Goal: Task Accomplishment & Management: Complete application form

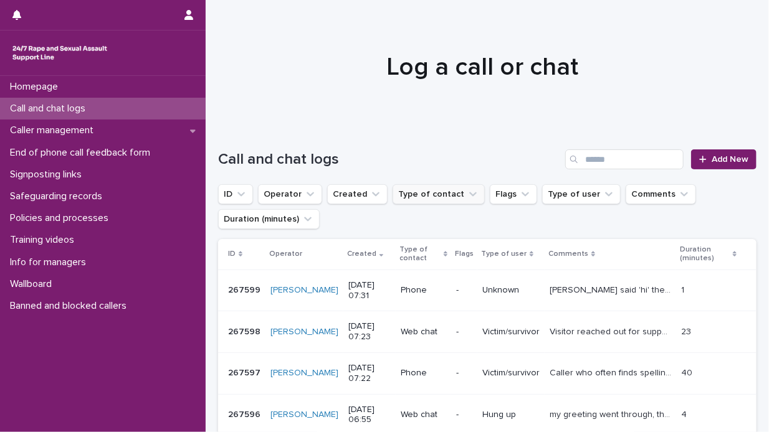
scroll to position [62, 0]
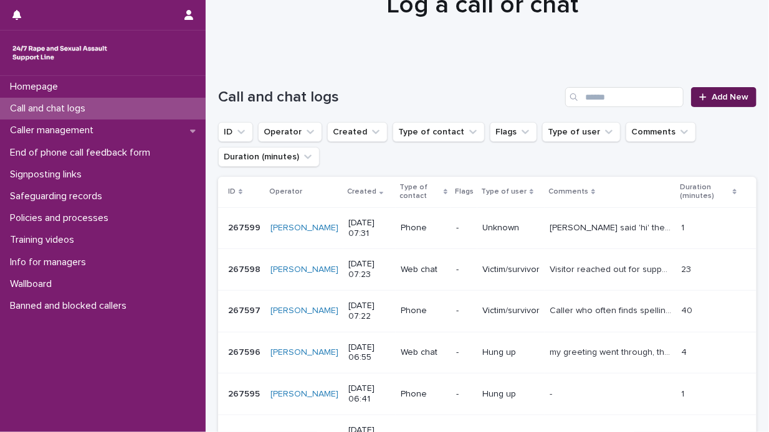
click at [720, 94] on span "Add New" at bounding box center [730, 97] width 37 height 9
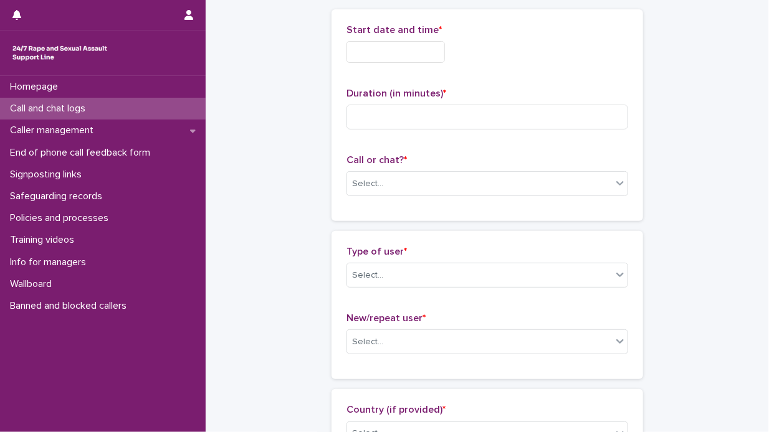
scroll to position [63, 0]
click at [351, 48] on input "text" at bounding box center [395, 52] width 98 height 22
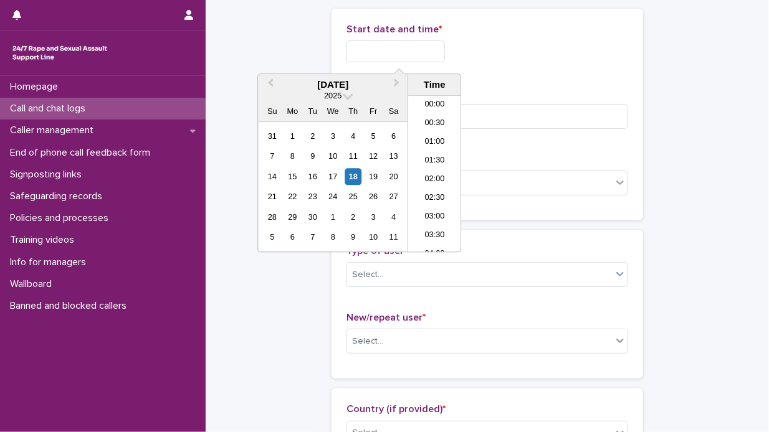
scroll to position [249, 0]
click at [356, 175] on div "18" at bounding box center [353, 176] width 17 height 17
click at [446, 137] on li "07:30" at bounding box center [434, 137] width 53 height 19
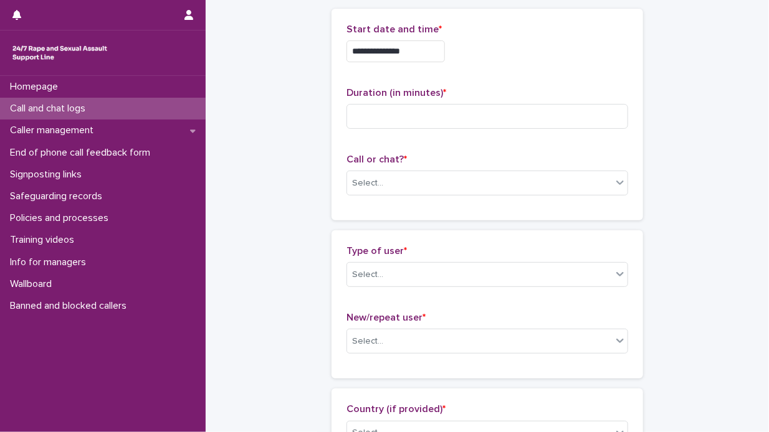
click at [414, 49] on input "**********" at bounding box center [395, 52] width 98 height 22
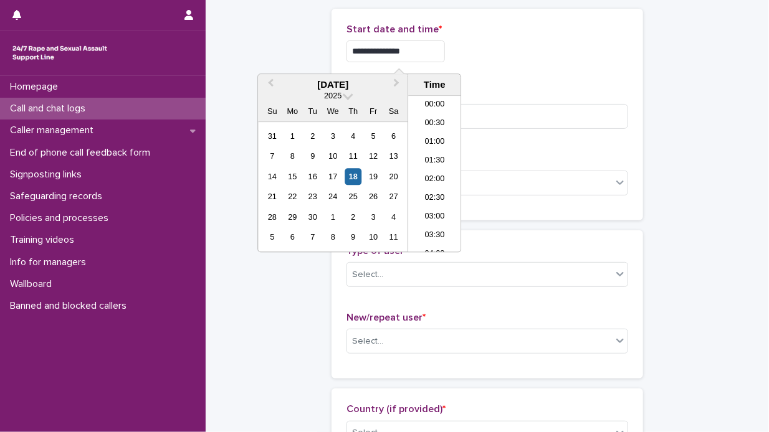
scroll to position [212, 0]
type input "**********"
click at [492, 53] on div "**********" at bounding box center [487, 52] width 282 height 22
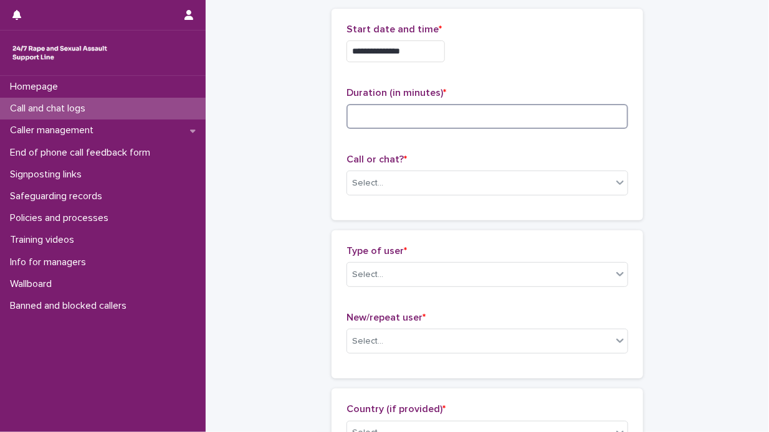
click at [374, 120] on input at bounding box center [487, 116] width 282 height 25
type input "**"
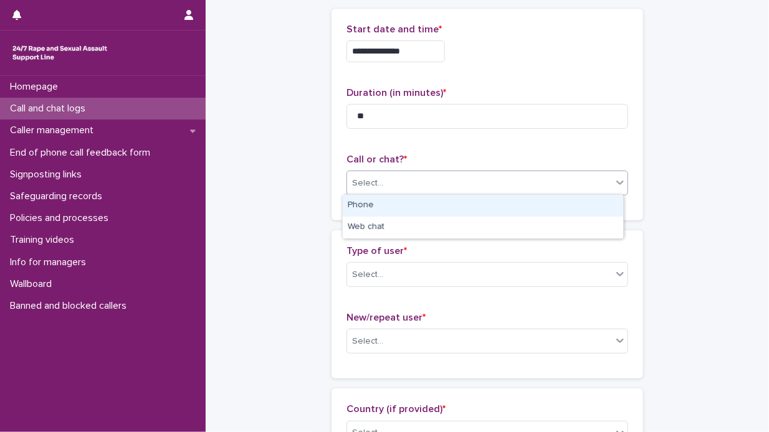
click at [619, 181] on icon at bounding box center [620, 182] width 12 height 12
click at [580, 203] on div "Phone" at bounding box center [483, 206] width 280 height 22
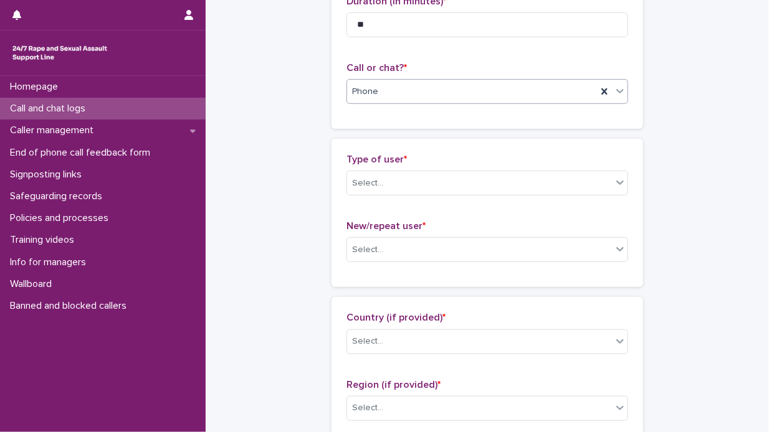
scroll to position [188, 0]
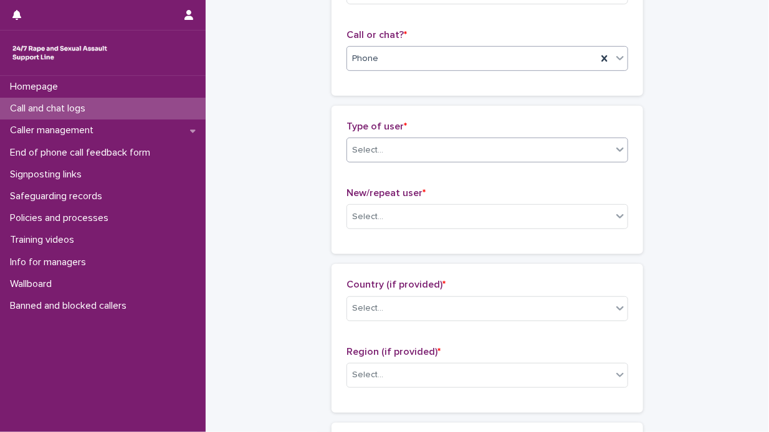
click at [615, 146] on icon at bounding box center [620, 149] width 12 height 12
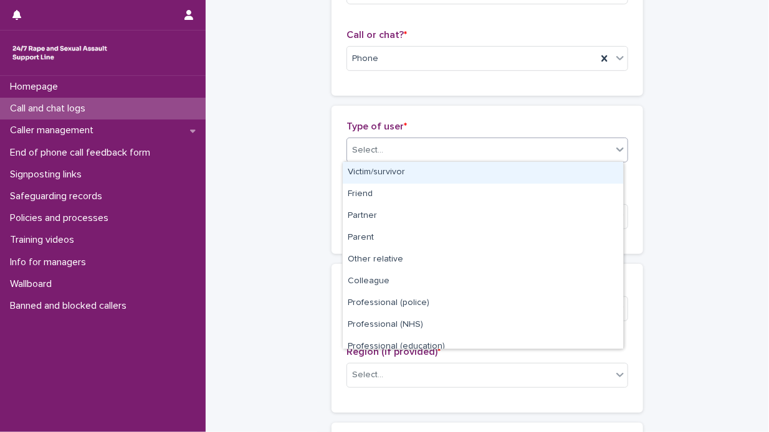
click at [568, 176] on div "Victim/survivor" at bounding box center [483, 173] width 280 height 22
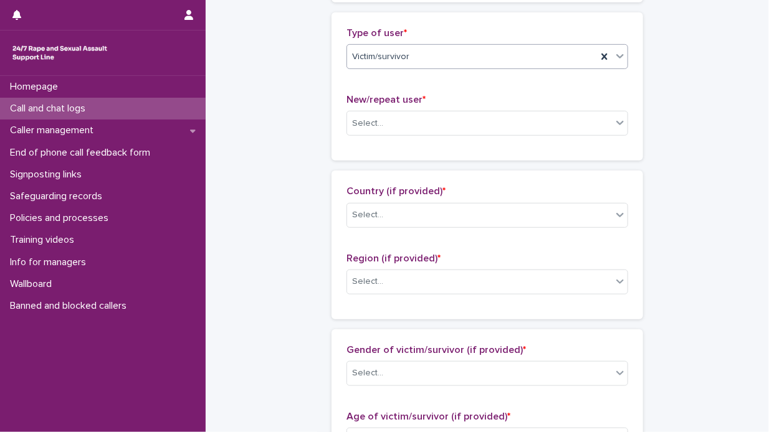
scroll to position [312, 0]
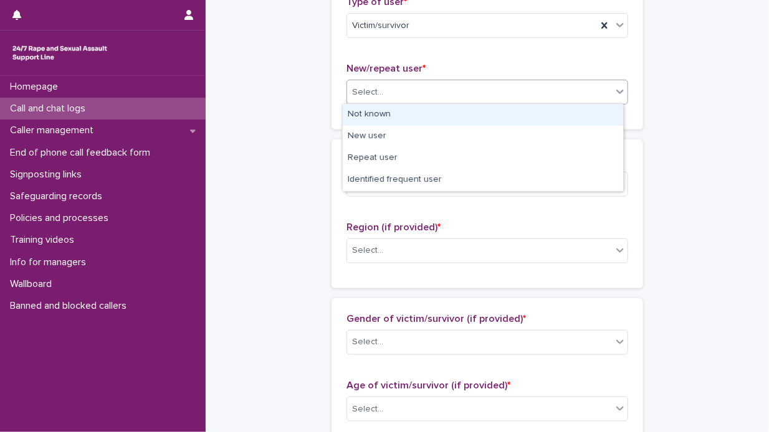
click at [616, 90] on icon at bounding box center [620, 91] width 12 height 12
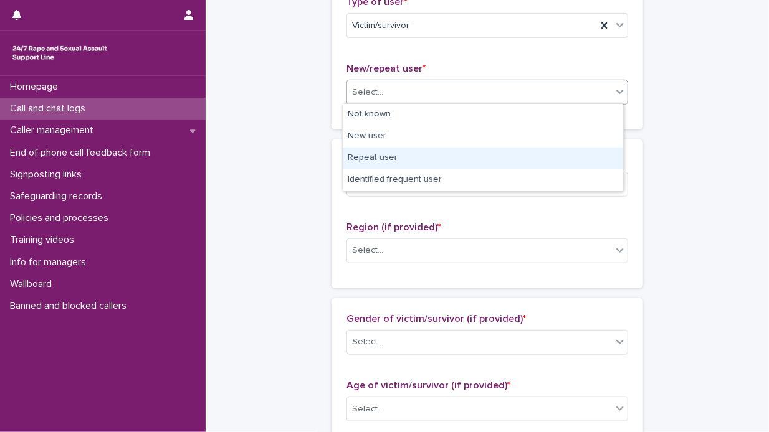
click at [536, 155] on div "Repeat user" at bounding box center [483, 159] width 280 height 22
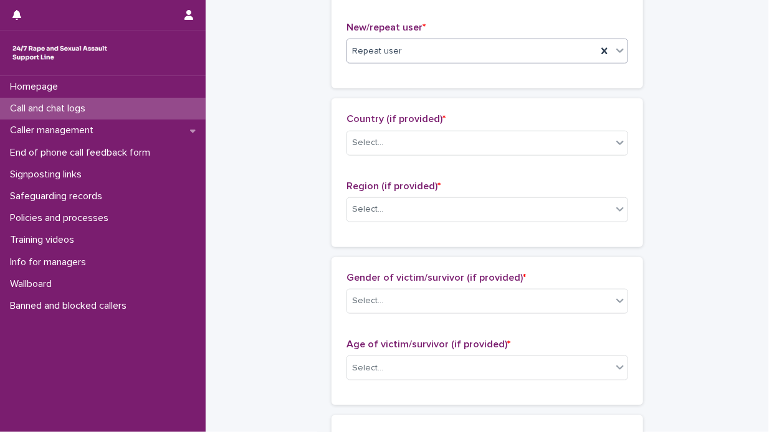
scroll to position [375, 0]
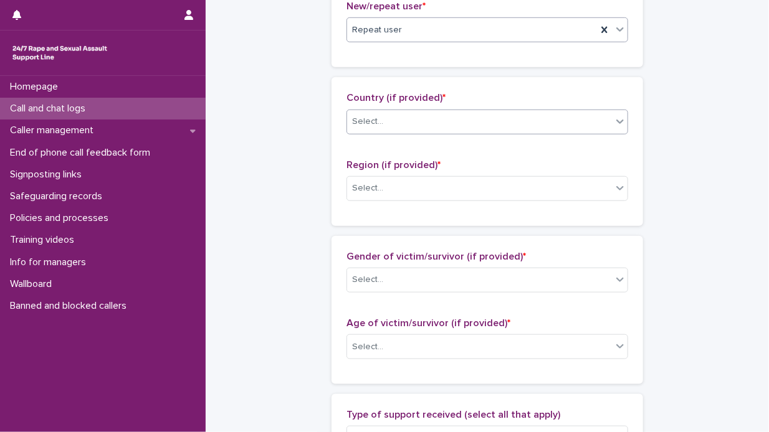
click at [615, 120] on icon at bounding box center [620, 121] width 12 height 12
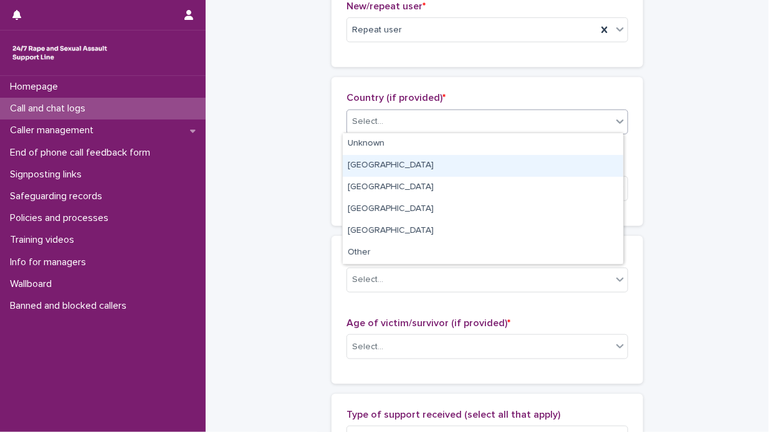
click at [515, 169] on div "[GEOGRAPHIC_DATA]" at bounding box center [483, 166] width 280 height 22
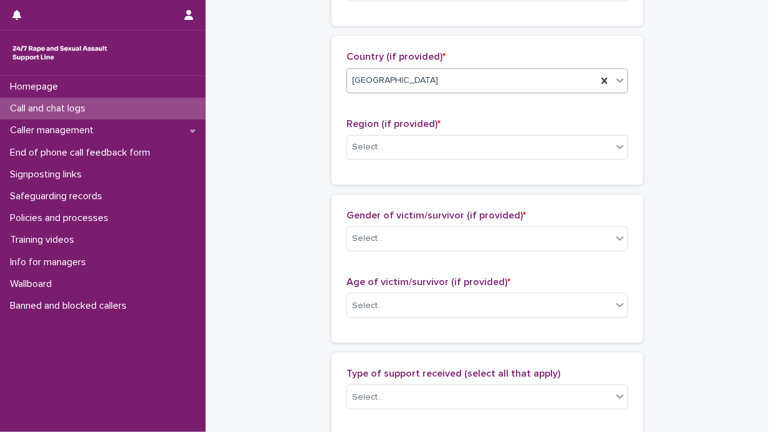
scroll to position [437, 0]
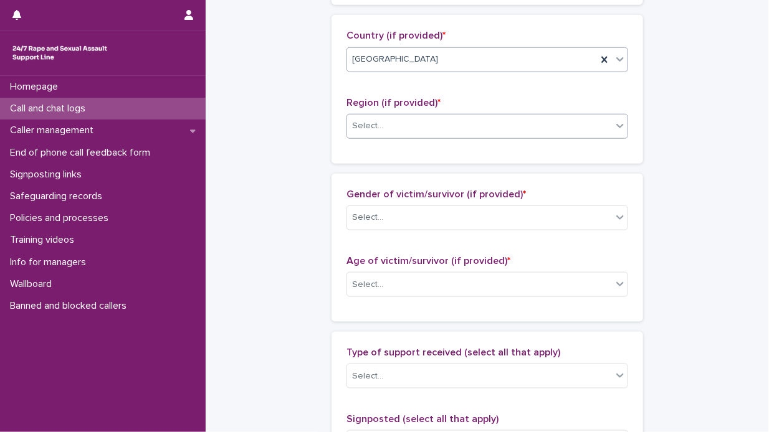
click at [614, 123] on icon at bounding box center [620, 126] width 12 height 12
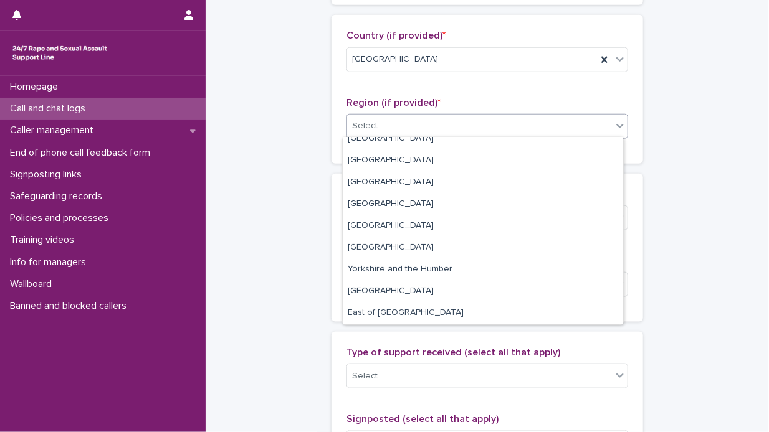
scroll to position [34, 0]
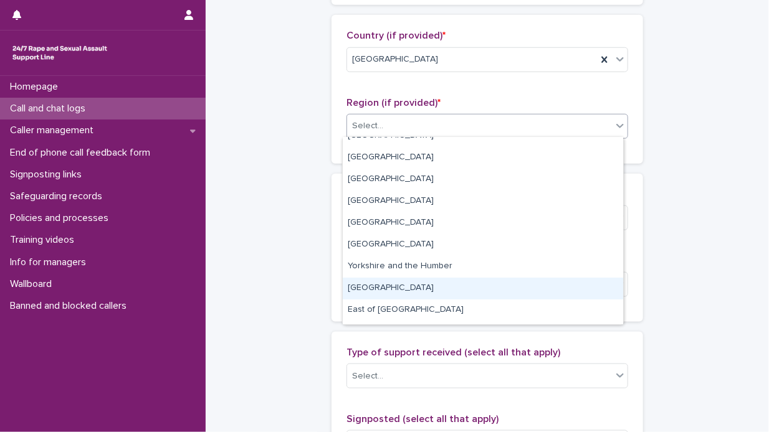
click at [452, 287] on div "[GEOGRAPHIC_DATA]" at bounding box center [483, 289] width 280 height 22
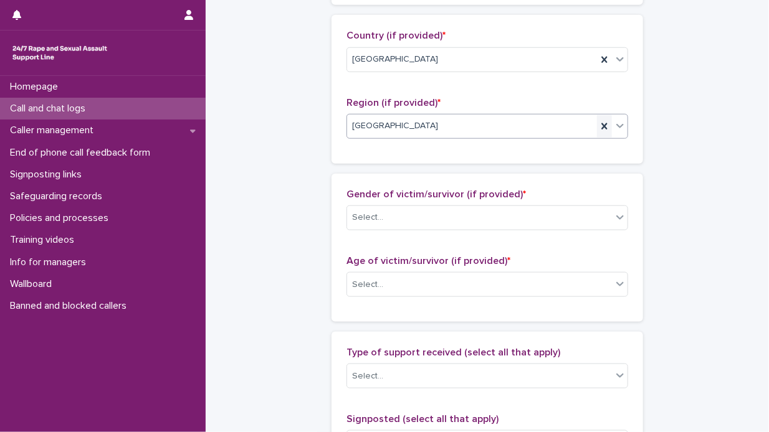
click at [601, 121] on icon at bounding box center [604, 126] width 12 height 12
click at [618, 120] on icon at bounding box center [620, 126] width 12 height 12
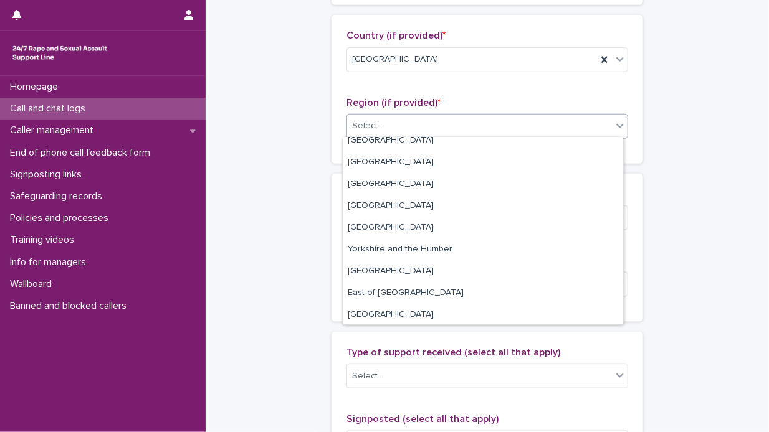
scroll to position [52, 0]
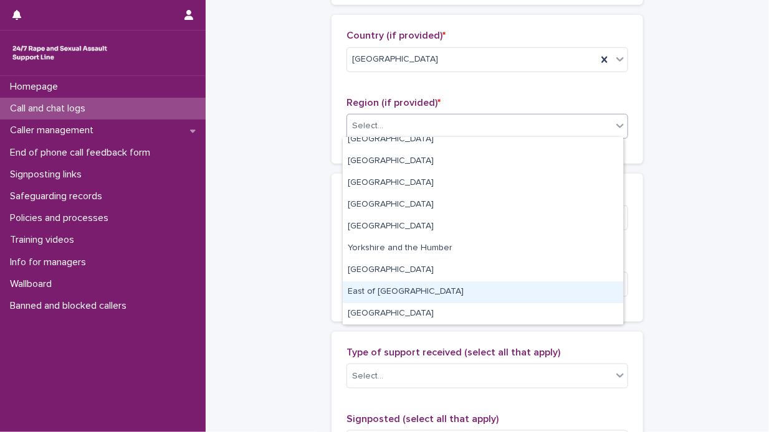
click at [464, 292] on div "East of [GEOGRAPHIC_DATA]" at bounding box center [483, 293] width 280 height 22
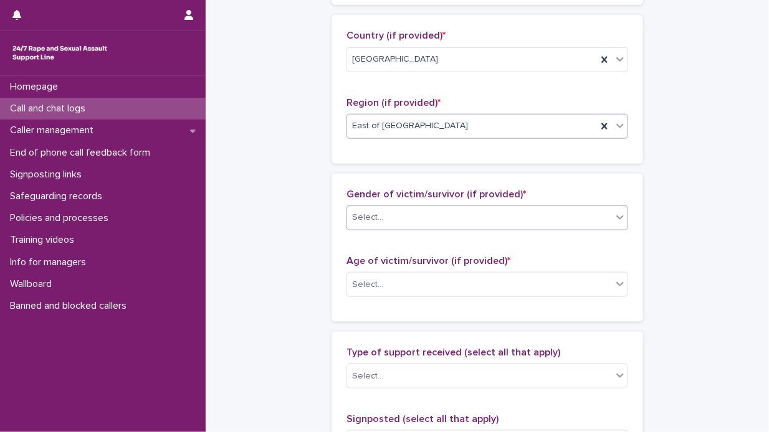
click at [617, 216] on icon at bounding box center [619, 218] width 7 height 4
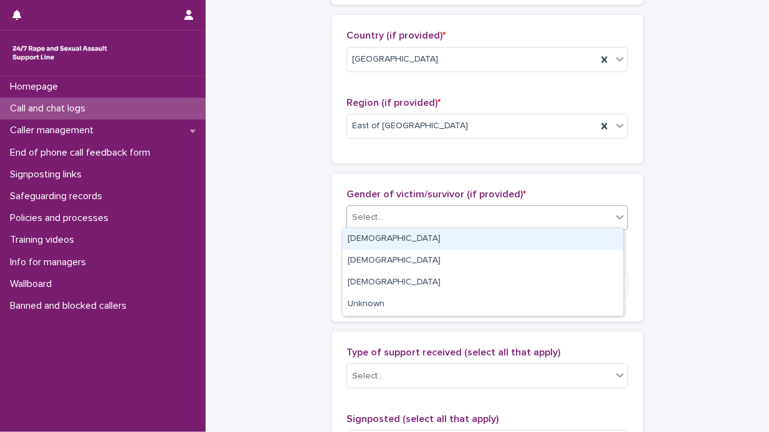
click at [559, 241] on div "[DEMOGRAPHIC_DATA]" at bounding box center [483, 240] width 280 height 22
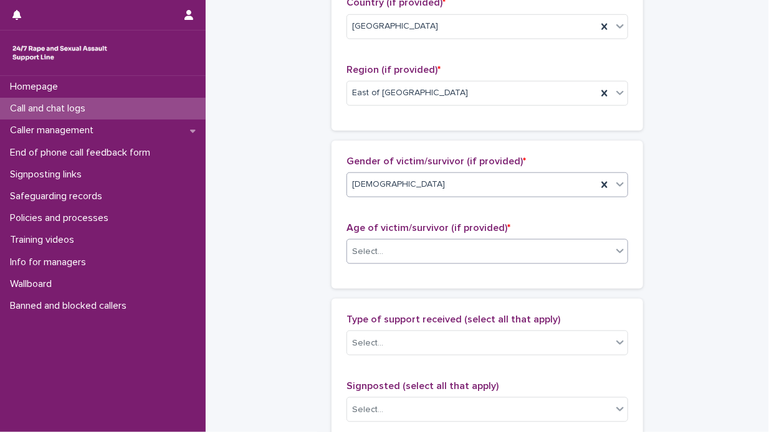
scroll to position [499, 0]
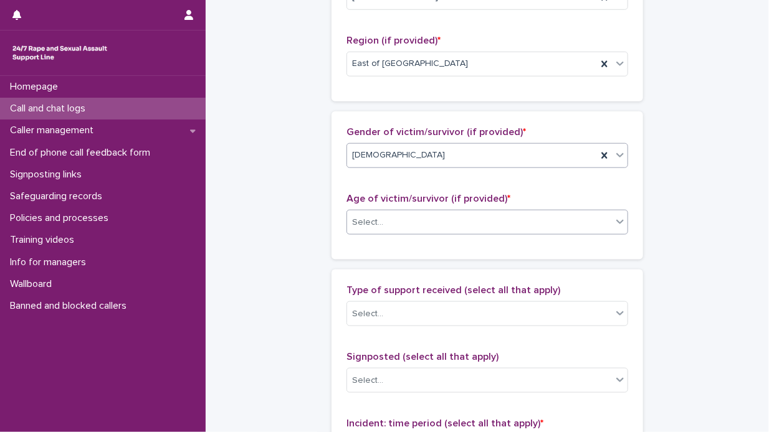
click at [616, 221] on icon at bounding box center [619, 222] width 7 height 4
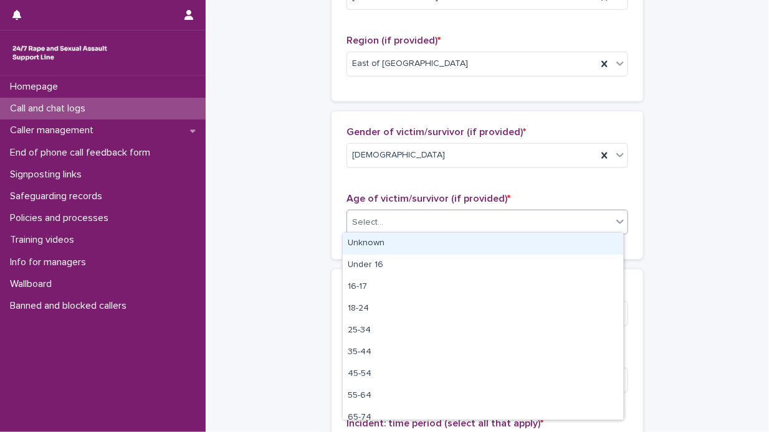
click at [558, 244] on div "Unknown" at bounding box center [483, 244] width 280 height 22
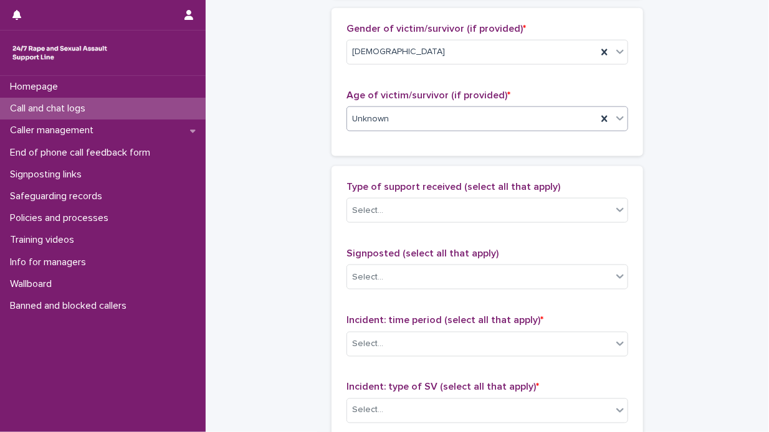
scroll to position [624, 0]
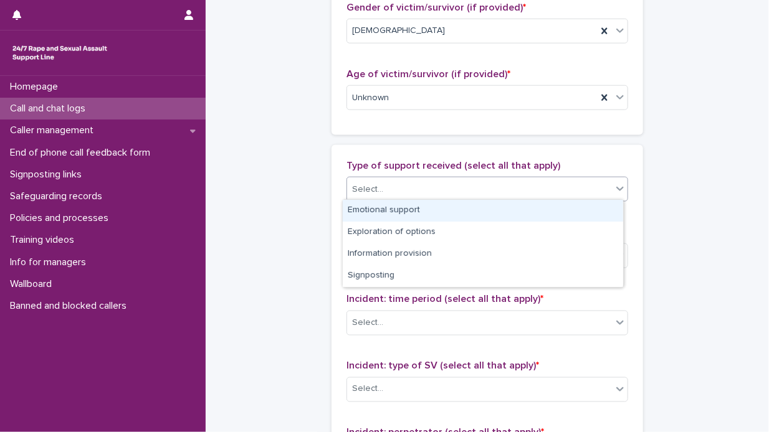
click at [620, 185] on icon at bounding box center [620, 189] width 12 height 12
click at [576, 206] on div "Emotional support" at bounding box center [483, 211] width 280 height 22
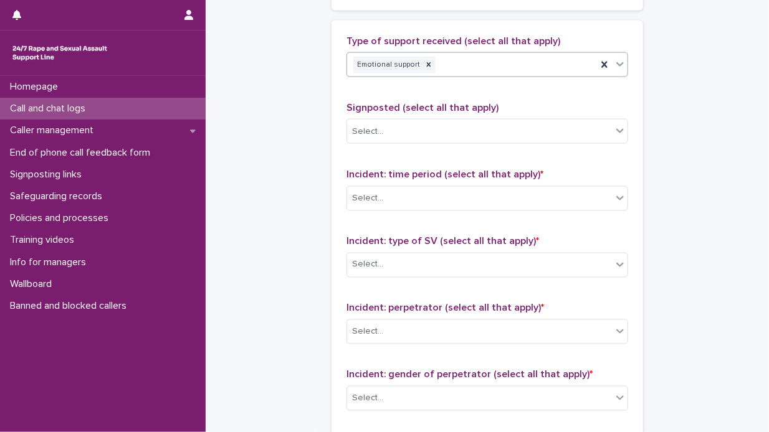
scroll to position [811, 0]
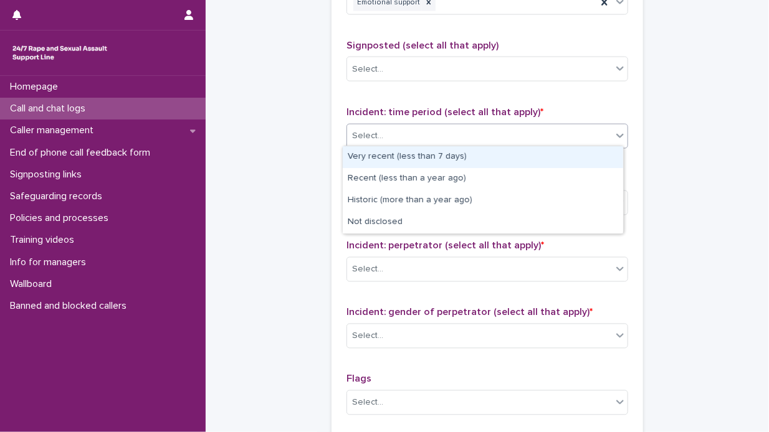
click at [617, 134] on icon at bounding box center [619, 136] width 7 height 4
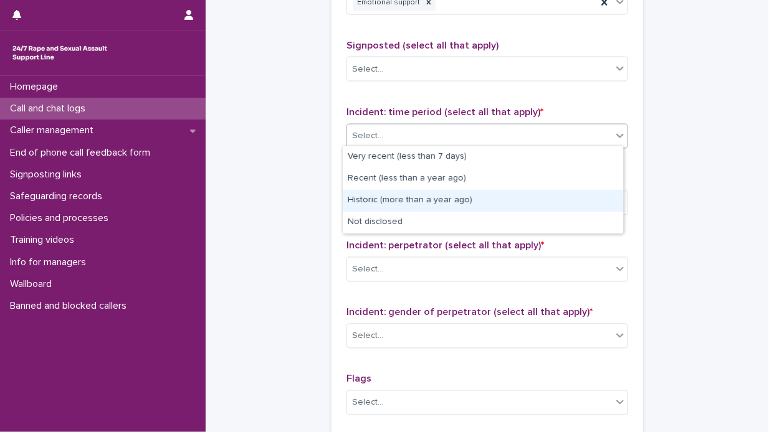
click at [541, 198] on div "Historic (more than a year ago)" at bounding box center [483, 201] width 280 height 22
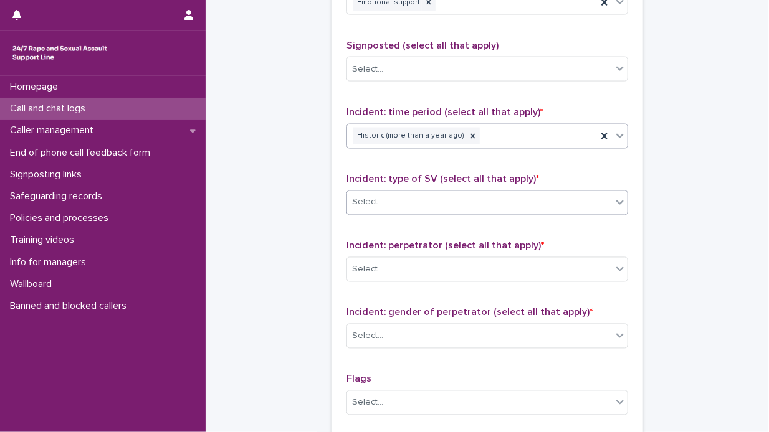
click at [616, 201] on icon at bounding box center [619, 203] width 7 height 4
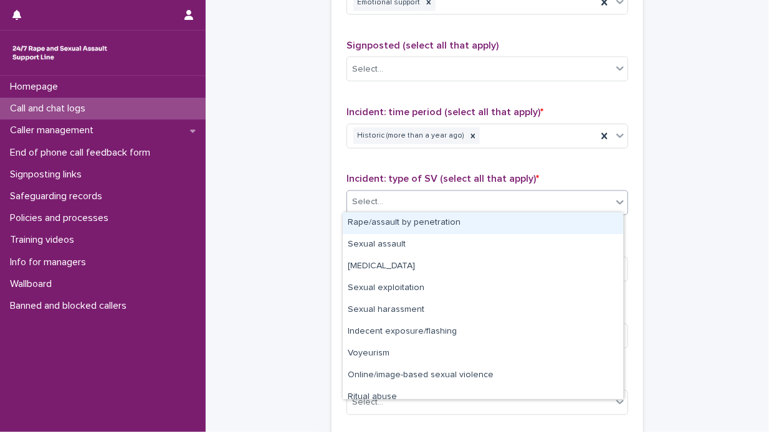
click at [571, 221] on div "Rape/assault by penetration" at bounding box center [483, 224] width 280 height 22
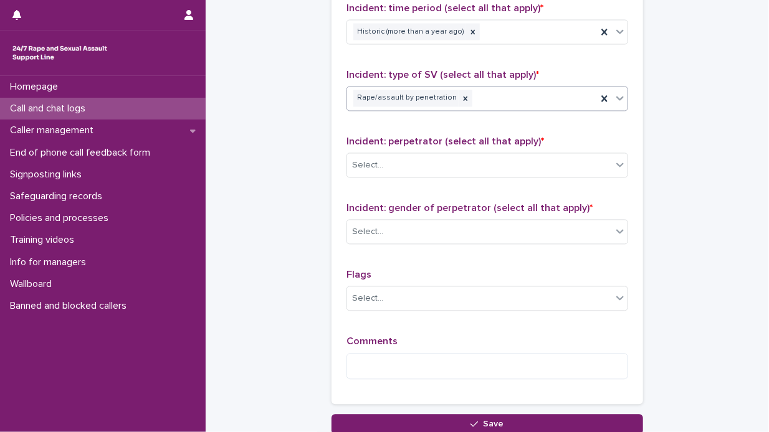
scroll to position [935, 0]
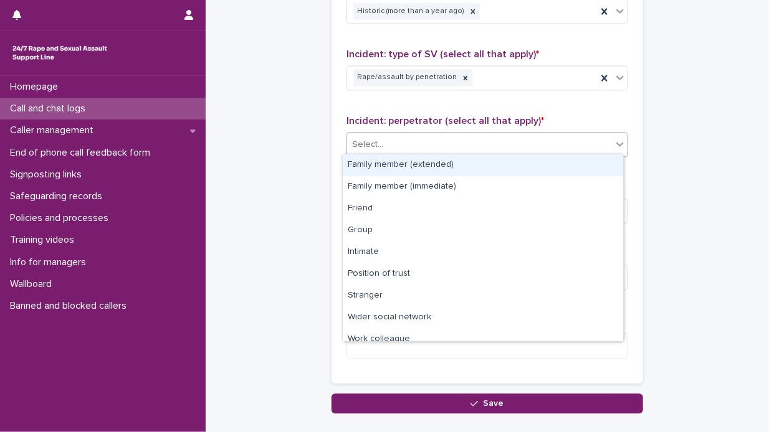
click at [614, 140] on icon at bounding box center [620, 144] width 12 height 12
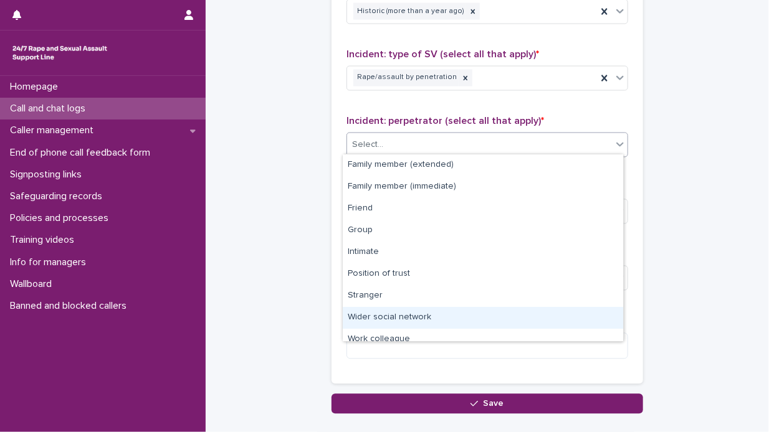
click at [483, 315] on div "Wider social network" at bounding box center [483, 318] width 280 height 22
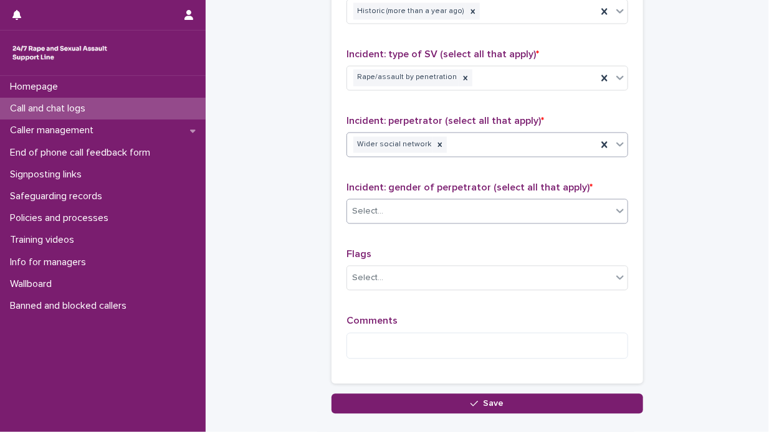
click at [616, 209] on icon at bounding box center [619, 211] width 7 height 4
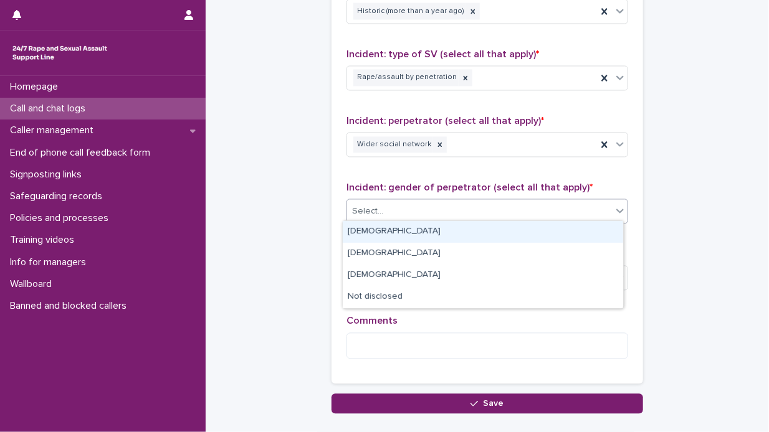
click at [526, 231] on div "[DEMOGRAPHIC_DATA]" at bounding box center [483, 232] width 280 height 22
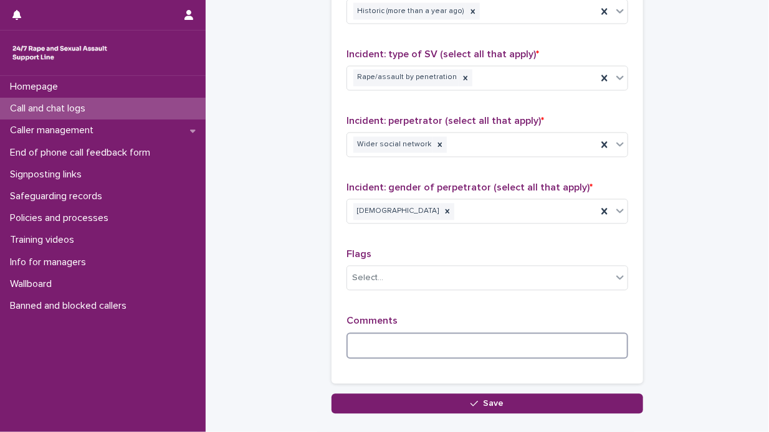
drag, startPoint x: 346, startPoint y: 345, endPoint x: 377, endPoint y: 337, distance: 32.4
click at [356, 343] on textarea at bounding box center [487, 346] width 282 height 27
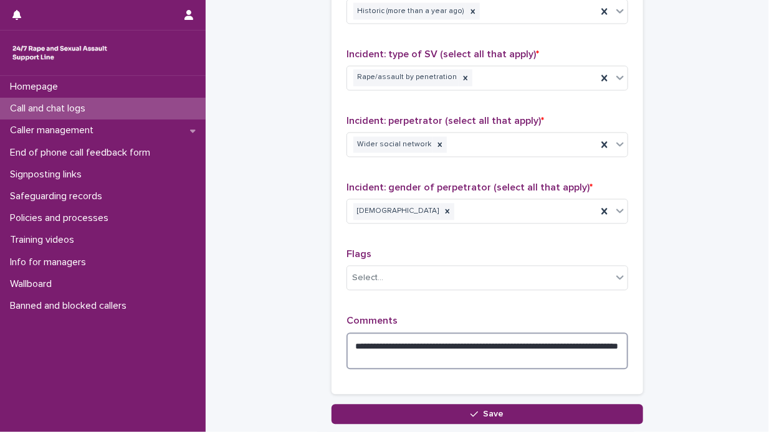
click at [423, 340] on textarea "**********" at bounding box center [487, 351] width 282 height 37
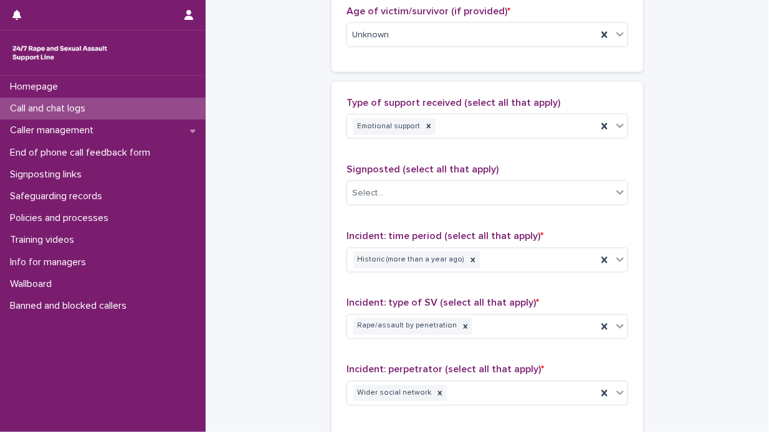
scroll to position [686, 0]
click at [618, 125] on icon at bounding box center [619, 127] width 7 height 4
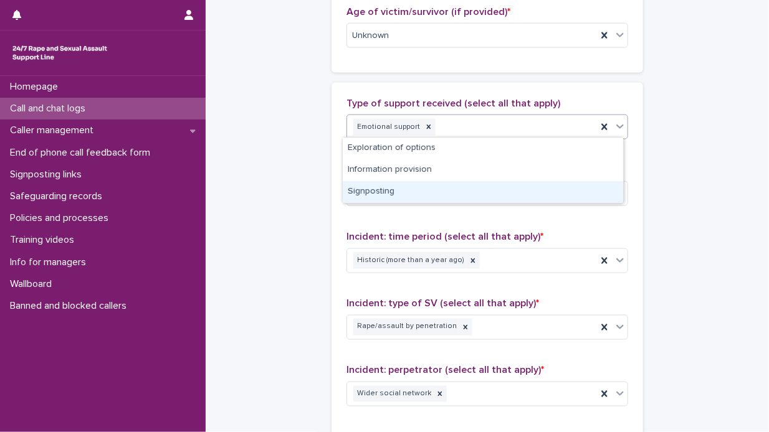
click at [546, 196] on div "Signposting" at bounding box center [483, 192] width 280 height 22
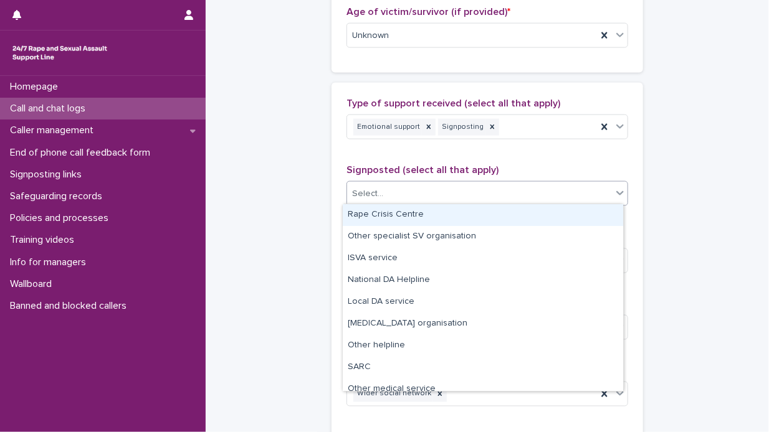
click at [616, 190] on icon at bounding box center [620, 193] width 12 height 12
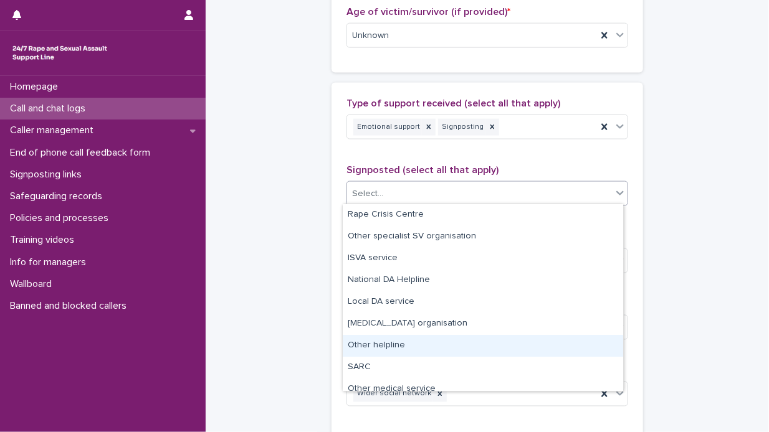
click at [507, 346] on div "Other helpline" at bounding box center [483, 346] width 280 height 22
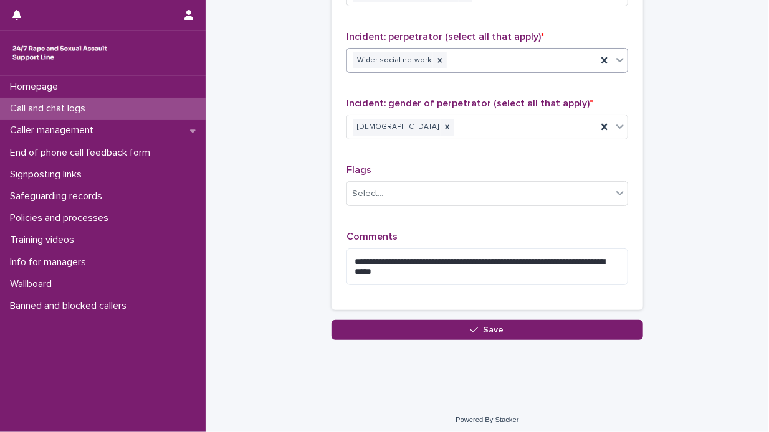
scroll to position [1022, 0]
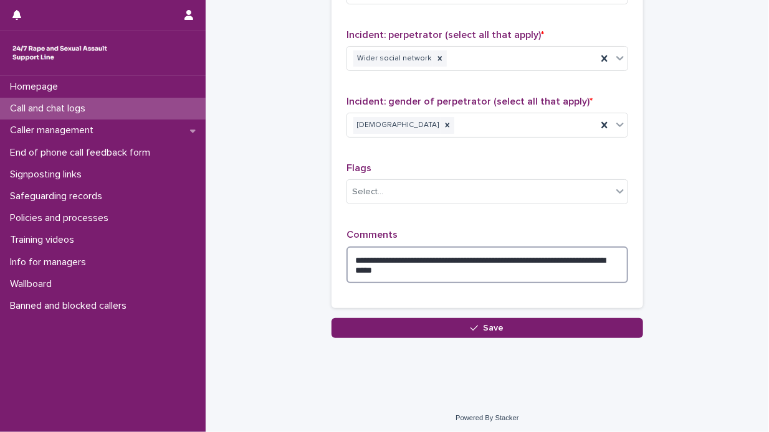
click at [442, 265] on textarea "**********" at bounding box center [487, 265] width 282 height 37
click at [515, 265] on textarea "**********" at bounding box center [487, 265] width 282 height 37
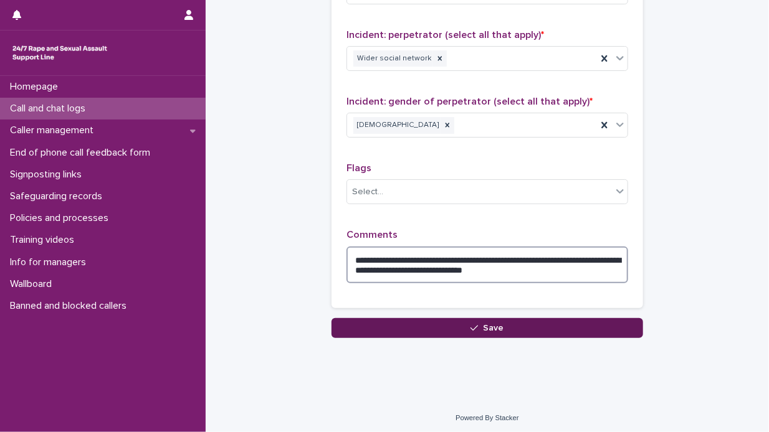
type textarea "**********"
click at [490, 324] on span "Save" at bounding box center [494, 328] width 21 height 9
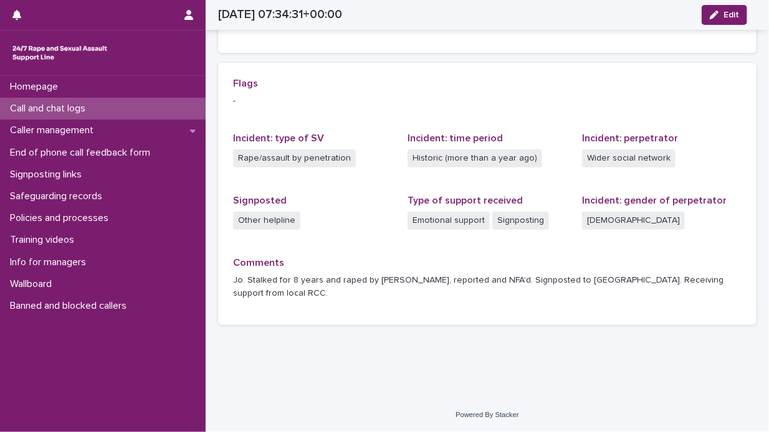
scroll to position [229, 0]
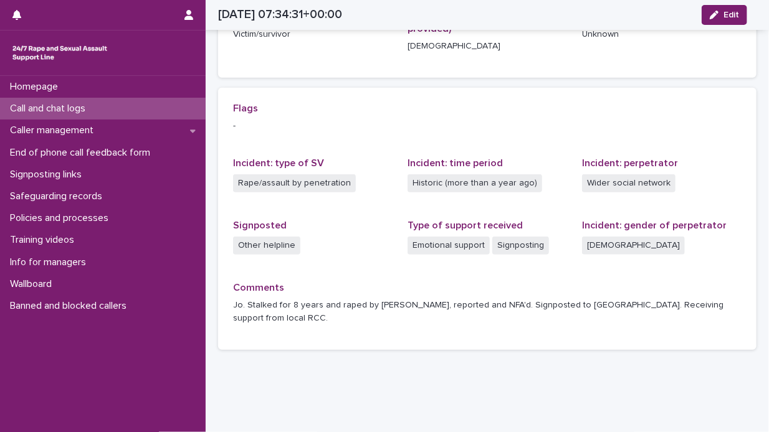
click at [118, 107] on div "Call and chat logs" at bounding box center [103, 109] width 206 height 22
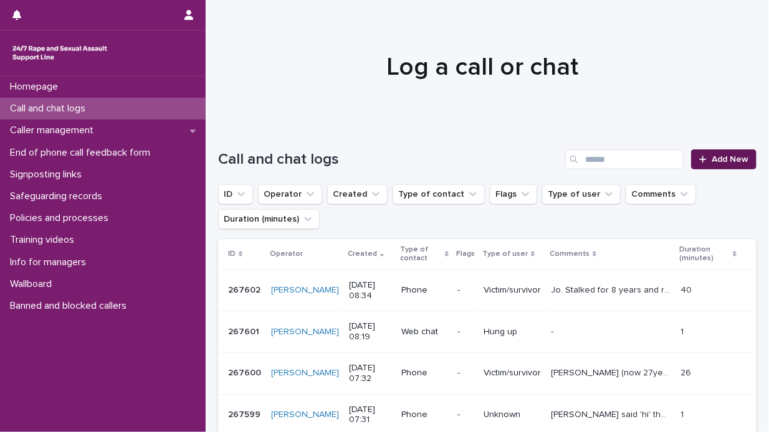
click at [719, 158] on span "Add New" at bounding box center [730, 159] width 37 height 9
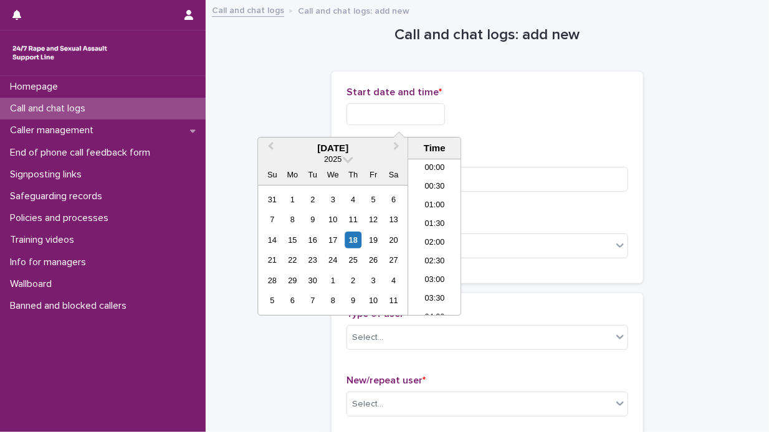
click at [347, 112] on input "text" at bounding box center [395, 114] width 98 height 22
click at [354, 241] on div "18" at bounding box center [353, 240] width 17 height 17
click at [441, 239] on li "08:30" at bounding box center [434, 237] width 53 height 19
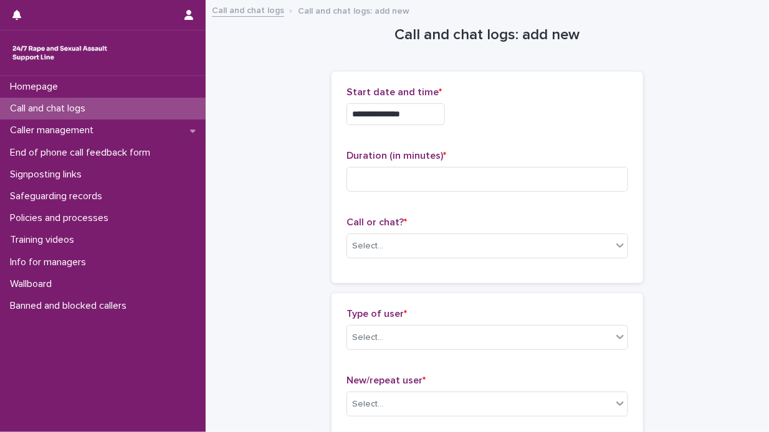
click at [411, 113] on input "**********" at bounding box center [395, 114] width 98 height 22
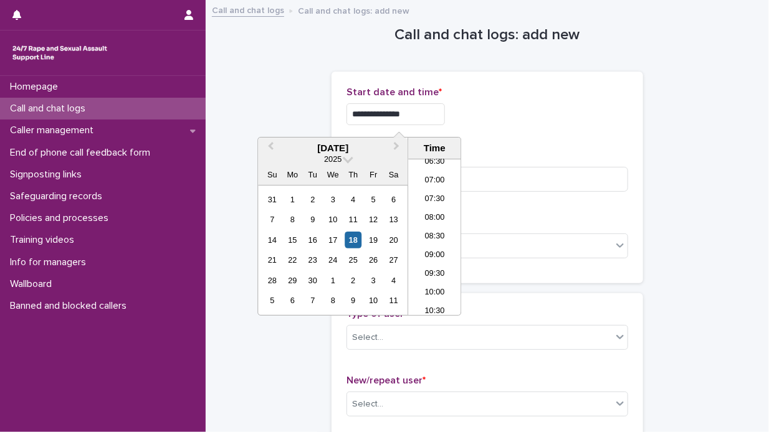
type input "**********"
click at [535, 115] on div "**********" at bounding box center [487, 114] width 282 height 22
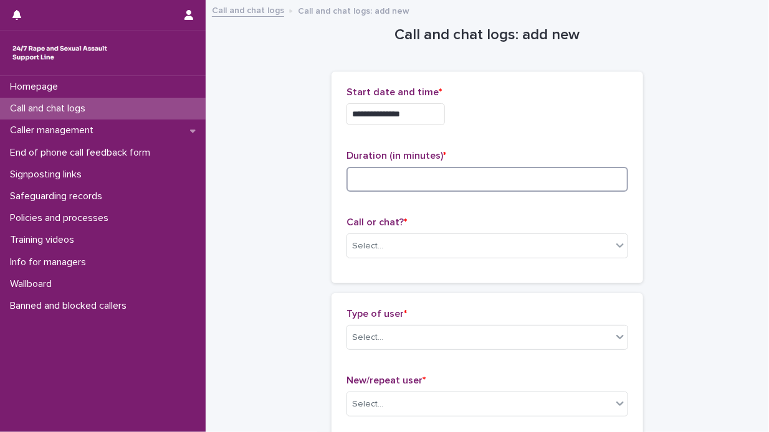
click at [363, 183] on input at bounding box center [487, 179] width 282 height 25
type input "*"
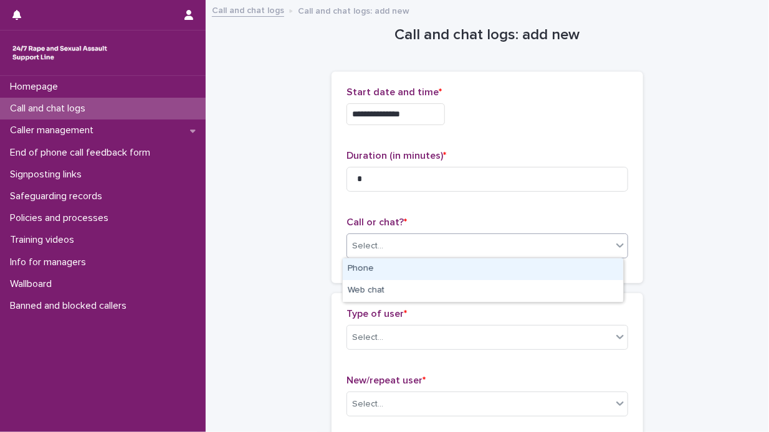
click at [618, 245] on icon at bounding box center [619, 246] width 7 height 4
click at [589, 272] on div "Phone" at bounding box center [483, 270] width 280 height 22
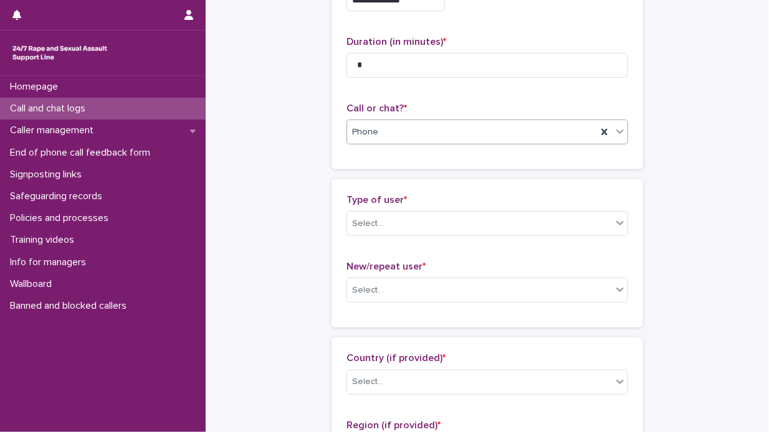
scroll to position [125, 0]
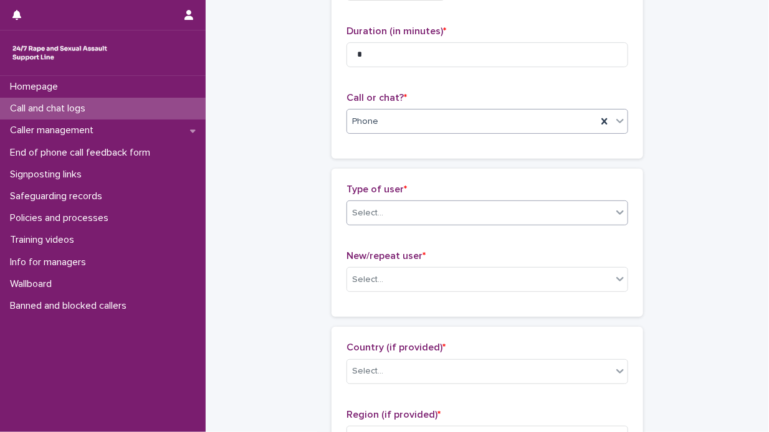
click at [614, 210] on icon at bounding box center [620, 212] width 12 height 12
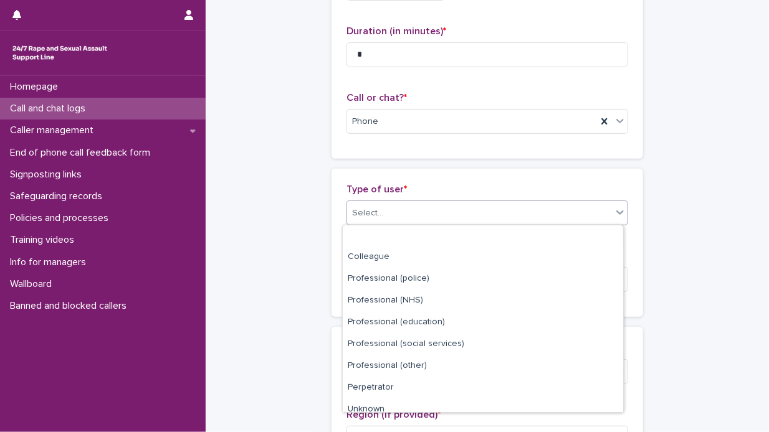
scroll to position [140, 0]
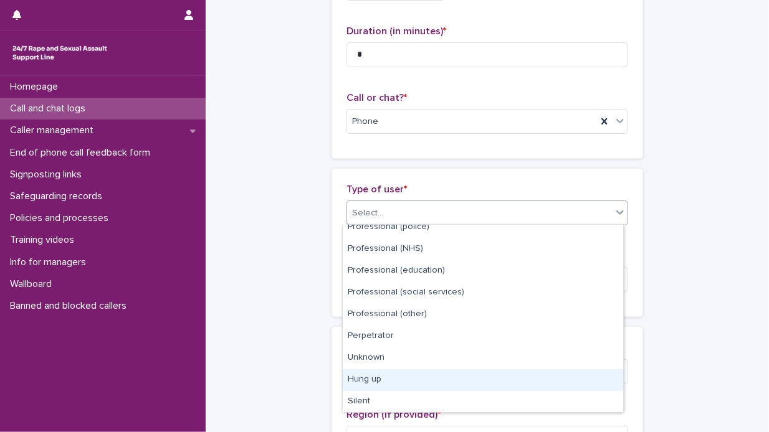
click at [427, 382] on div "Hung up" at bounding box center [483, 381] width 280 height 22
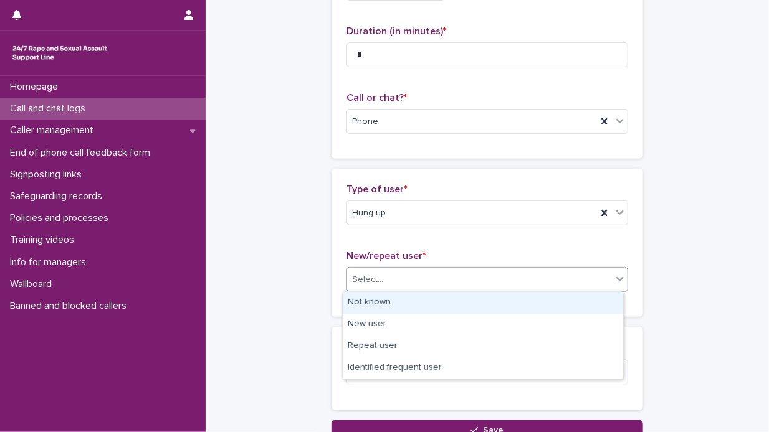
click at [616, 281] on icon at bounding box center [620, 279] width 12 height 12
click at [567, 302] on div "Not known" at bounding box center [483, 303] width 280 height 22
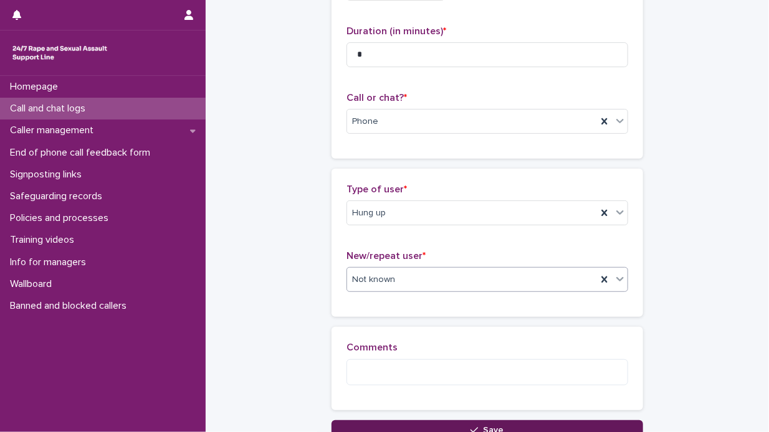
click at [502, 425] on button "Save" at bounding box center [488, 431] width 312 height 20
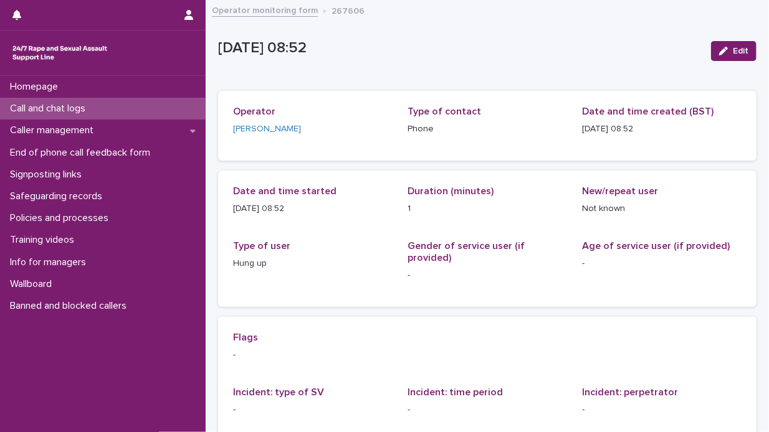
click at [112, 107] on div "Call and chat logs" at bounding box center [103, 109] width 206 height 22
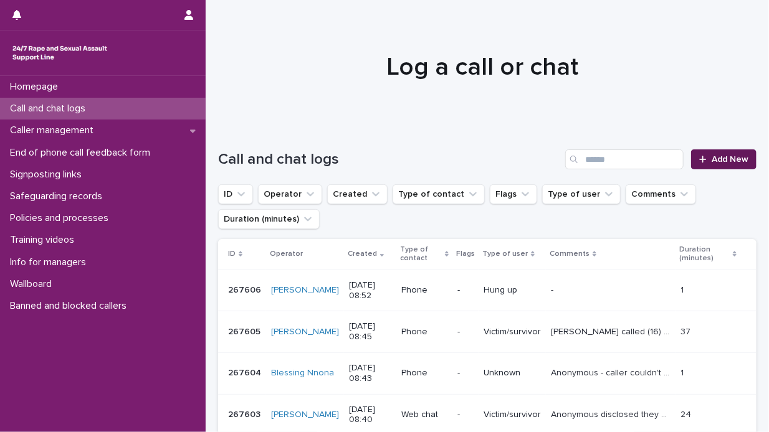
click at [712, 159] on span "Add New" at bounding box center [730, 159] width 37 height 9
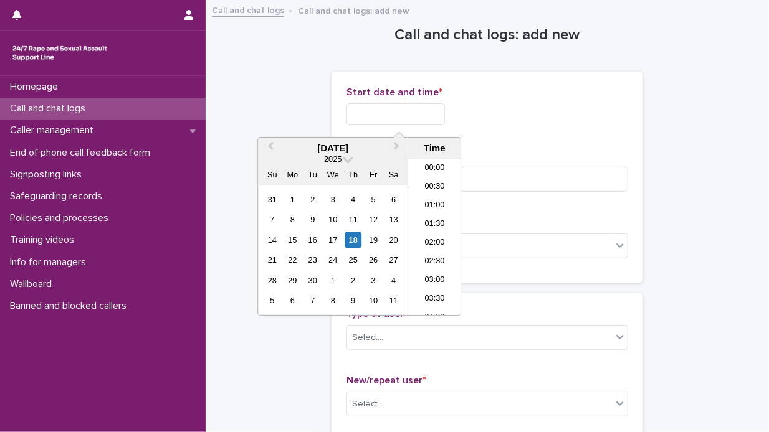
click at [348, 111] on input "text" at bounding box center [395, 114] width 98 height 22
click at [352, 238] on div "18" at bounding box center [353, 240] width 17 height 17
click at [440, 237] on li "08:30" at bounding box center [434, 237] width 53 height 19
click at [413, 113] on input "**********" at bounding box center [395, 114] width 98 height 22
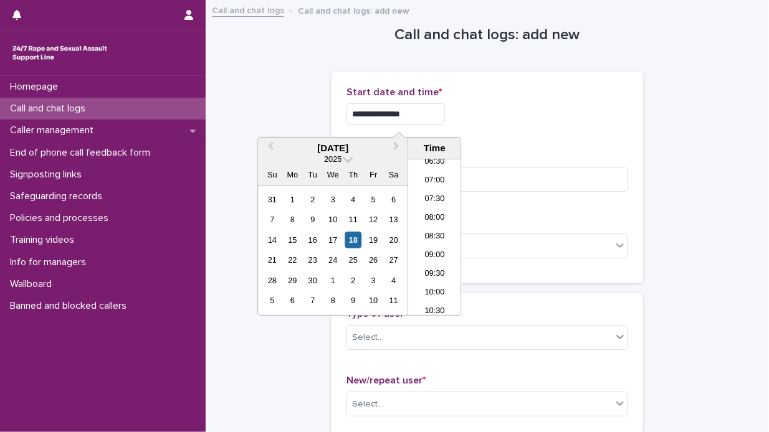
type input "**********"
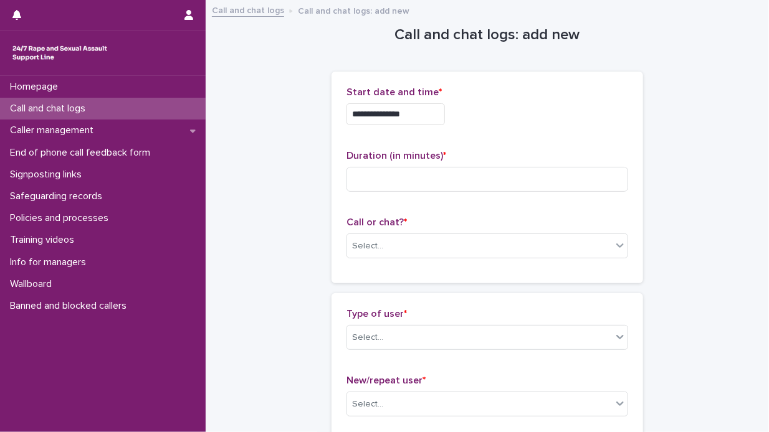
click at [561, 110] on div "**********" at bounding box center [487, 114] width 282 height 22
click at [358, 173] on input at bounding box center [487, 179] width 282 height 25
type input "*"
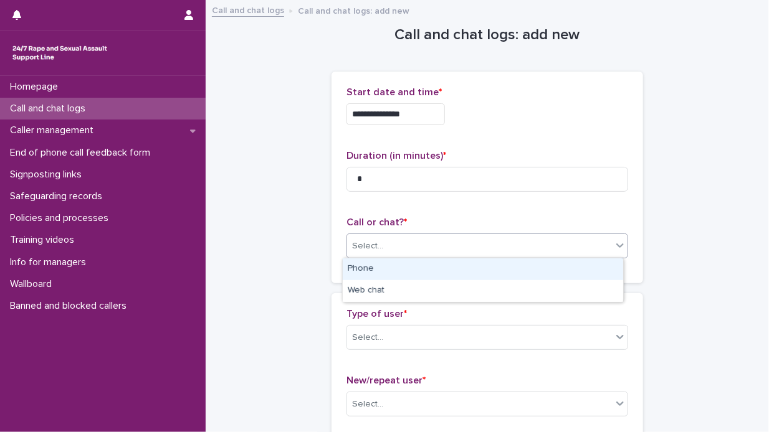
click at [616, 246] on icon at bounding box center [619, 246] width 7 height 4
click at [506, 269] on div "Phone" at bounding box center [483, 270] width 280 height 22
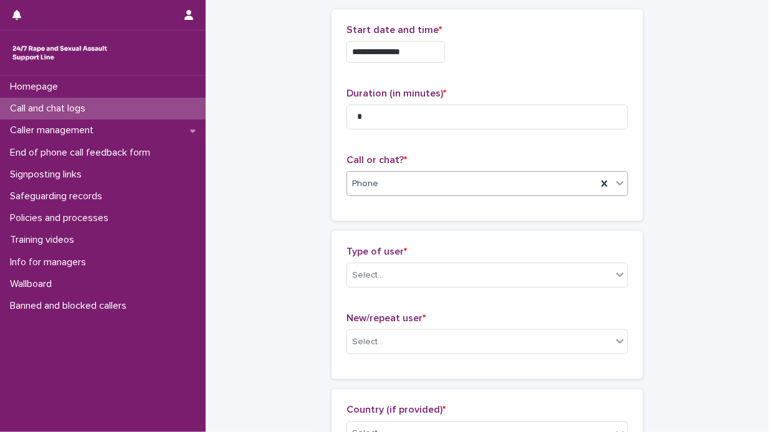
scroll to position [125, 0]
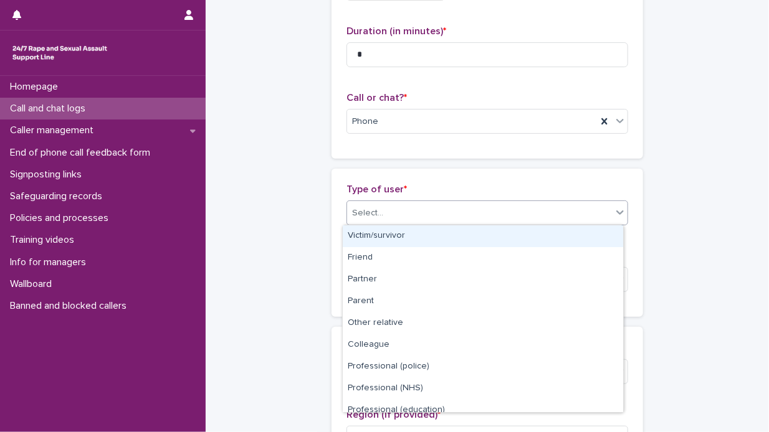
click at [618, 210] on icon at bounding box center [620, 212] width 12 height 12
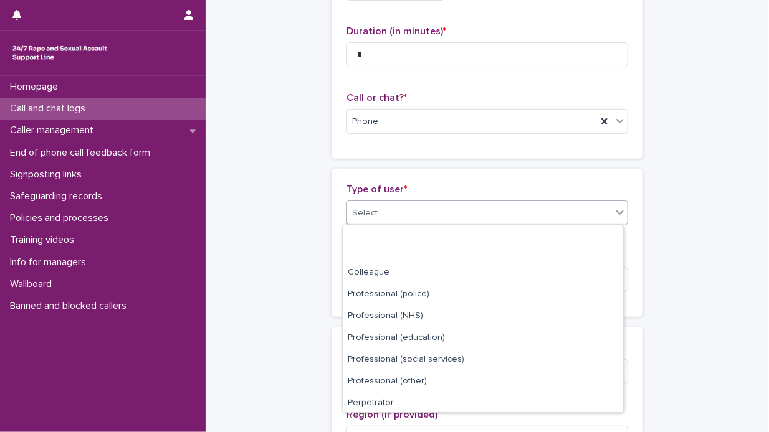
scroll to position [140, 0]
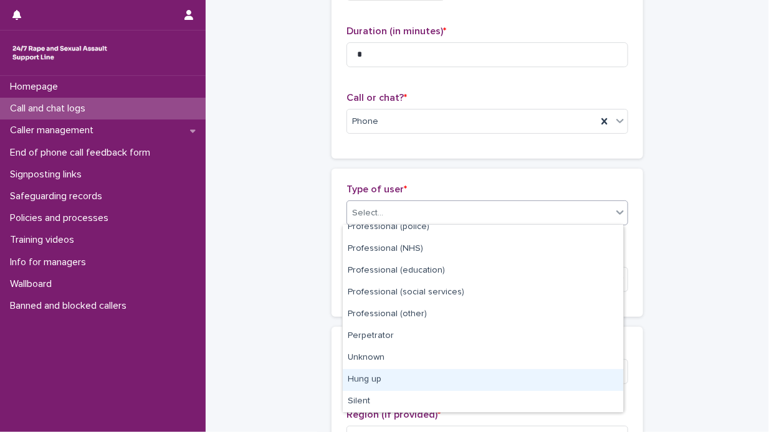
click at [423, 379] on div "Hung up" at bounding box center [483, 381] width 280 height 22
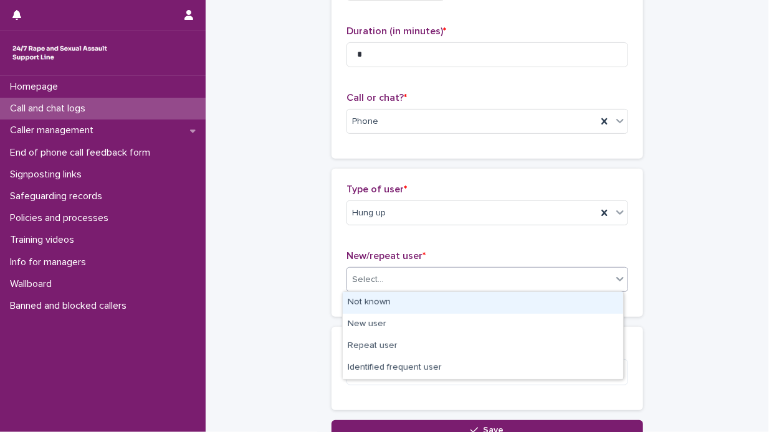
click at [618, 275] on icon at bounding box center [620, 279] width 12 height 12
click at [555, 294] on div "Not known" at bounding box center [483, 303] width 280 height 22
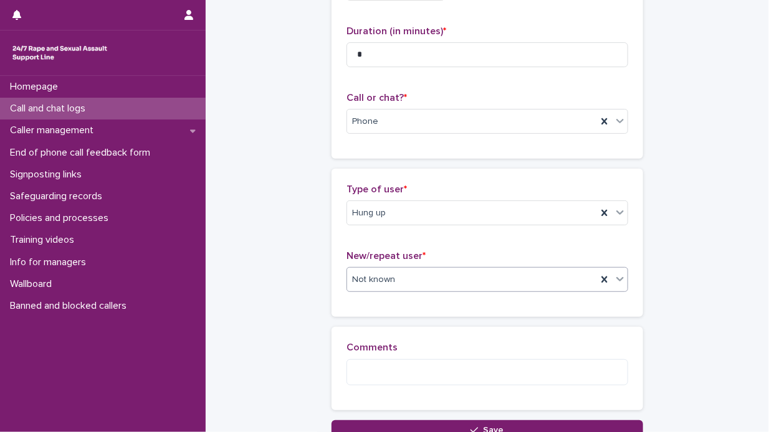
scroll to position [187, 0]
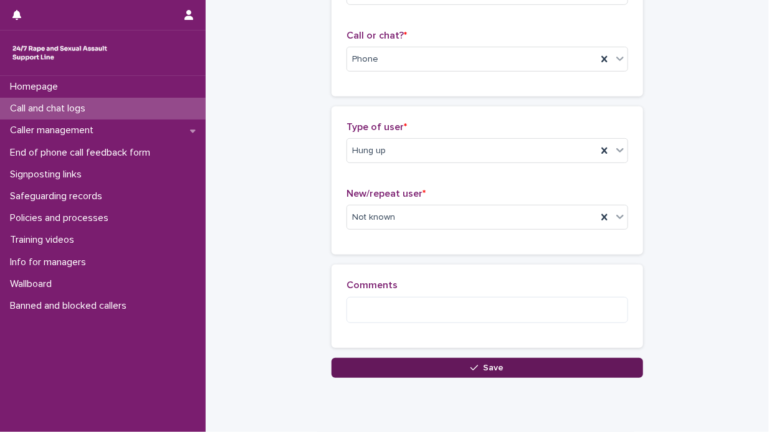
click at [484, 368] on span "Save" at bounding box center [494, 368] width 21 height 9
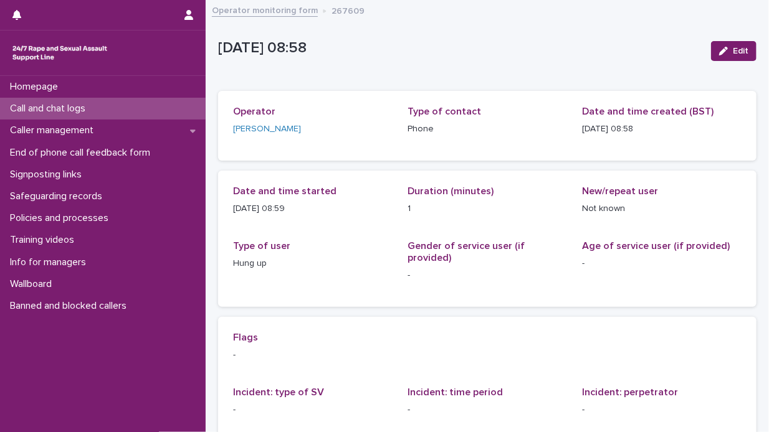
click at [100, 111] on div "Call and chat logs" at bounding box center [103, 109] width 206 height 22
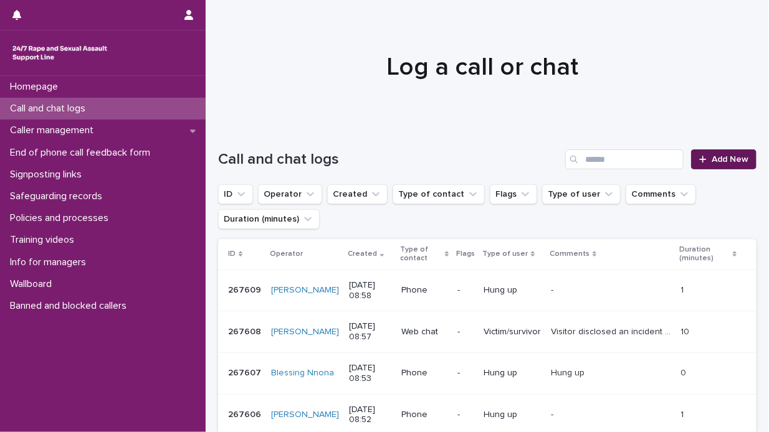
click at [714, 161] on span "Add New" at bounding box center [730, 159] width 37 height 9
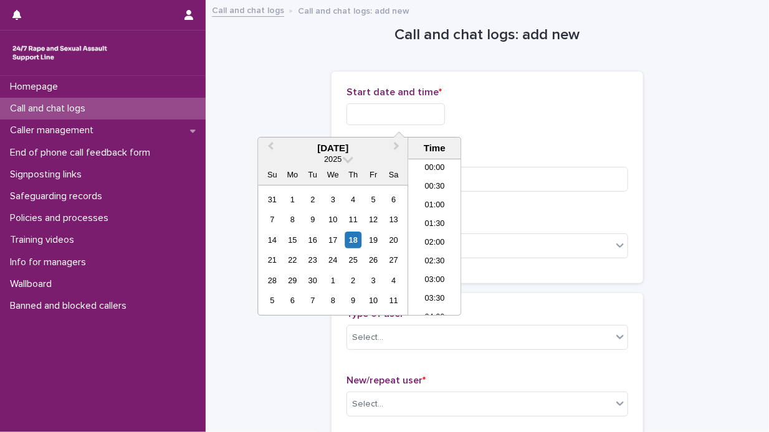
click at [353, 112] on input "text" at bounding box center [395, 114] width 98 height 22
click at [353, 242] on div "18" at bounding box center [353, 240] width 17 height 17
click at [443, 236] on li "09:00" at bounding box center [434, 237] width 53 height 19
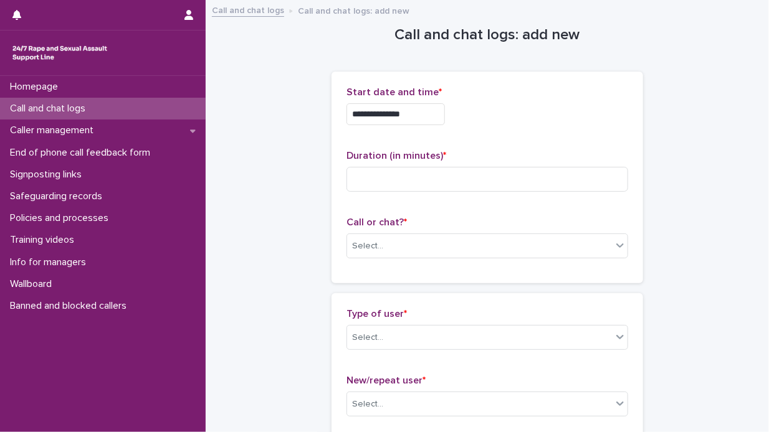
click at [414, 113] on input "**********" at bounding box center [395, 114] width 98 height 22
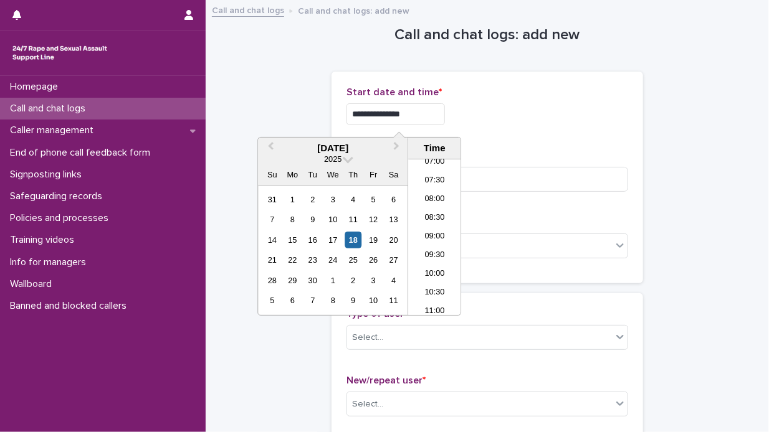
type input "**********"
click at [509, 117] on div "**********" at bounding box center [487, 114] width 282 height 22
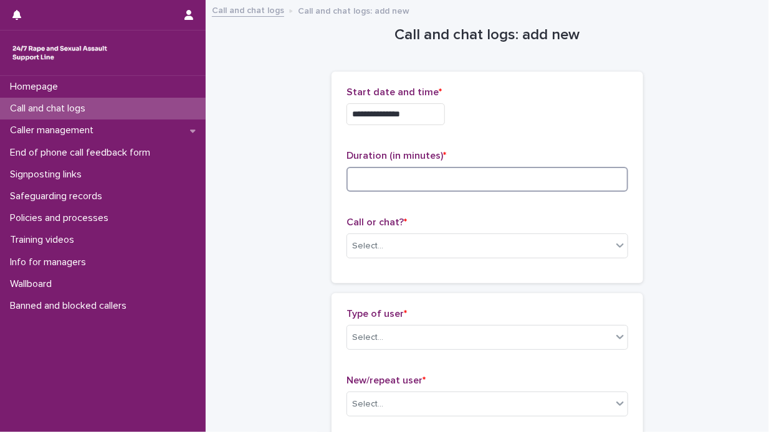
click at [354, 177] on input at bounding box center [487, 179] width 282 height 25
type input "*"
click at [614, 245] on icon at bounding box center [620, 245] width 12 height 12
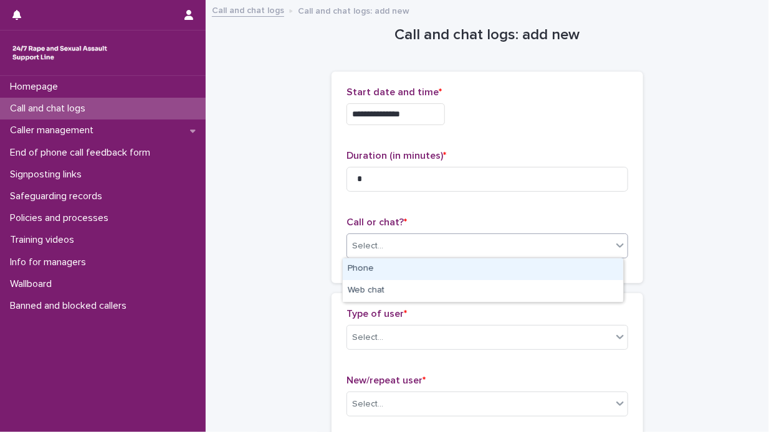
click at [562, 272] on div "Phone" at bounding box center [483, 270] width 280 height 22
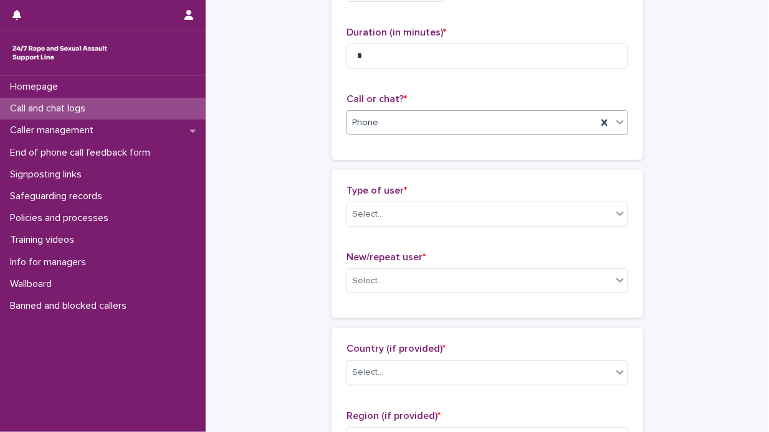
scroll to position [125, 0]
click at [616, 213] on icon at bounding box center [619, 213] width 7 height 4
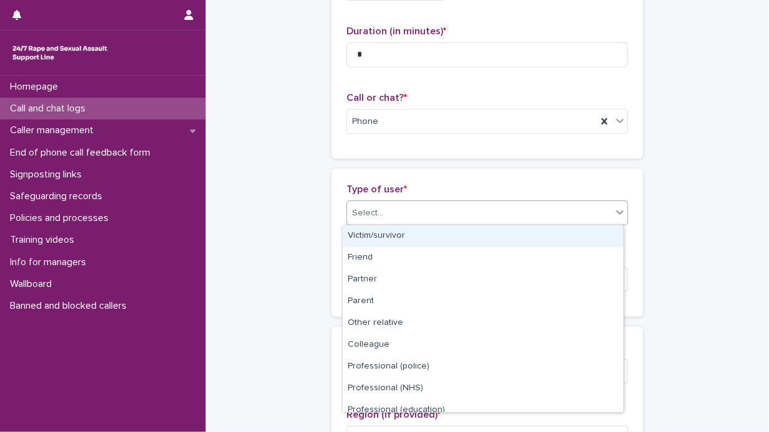
click at [596, 236] on div "Victim/survivor" at bounding box center [483, 237] width 280 height 22
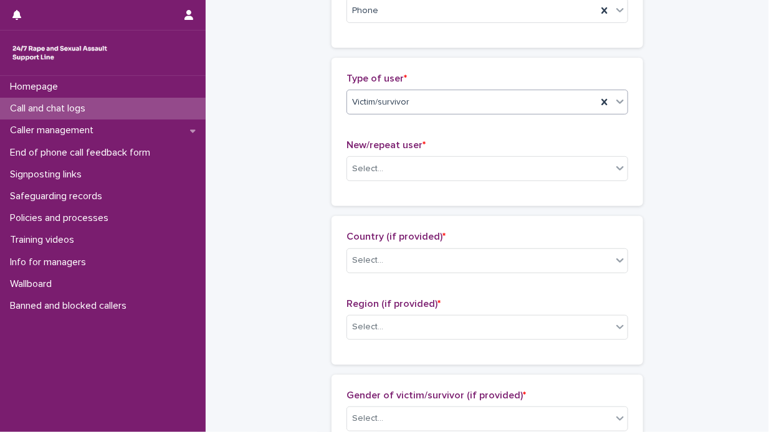
scroll to position [249, 0]
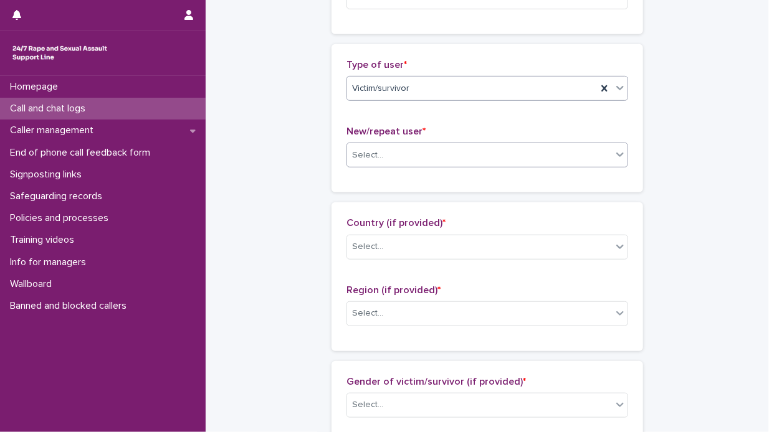
click at [616, 154] on icon at bounding box center [619, 155] width 7 height 4
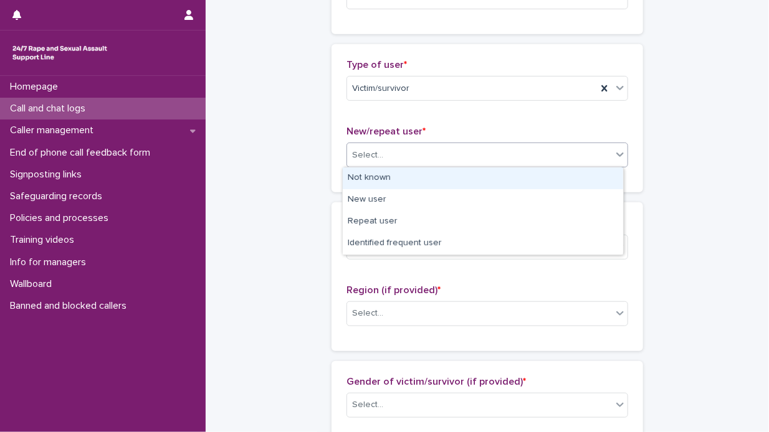
click at [563, 175] on div "Not known" at bounding box center [483, 179] width 280 height 22
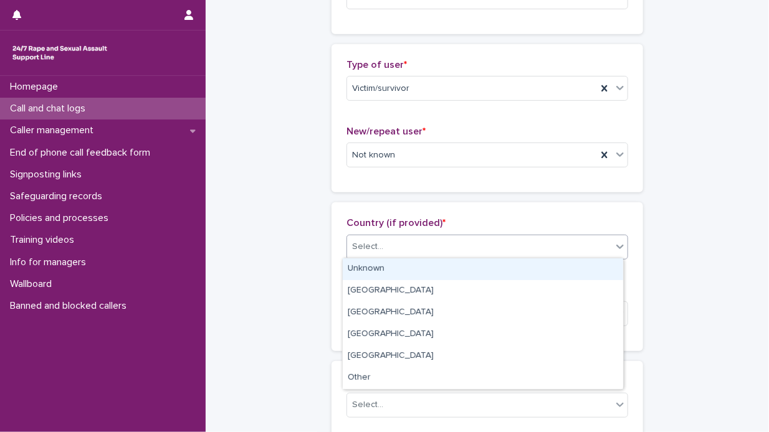
click at [618, 245] on icon at bounding box center [619, 247] width 7 height 4
click at [567, 272] on div "Unknown" at bounding box center [483, 270] width 280 height 22
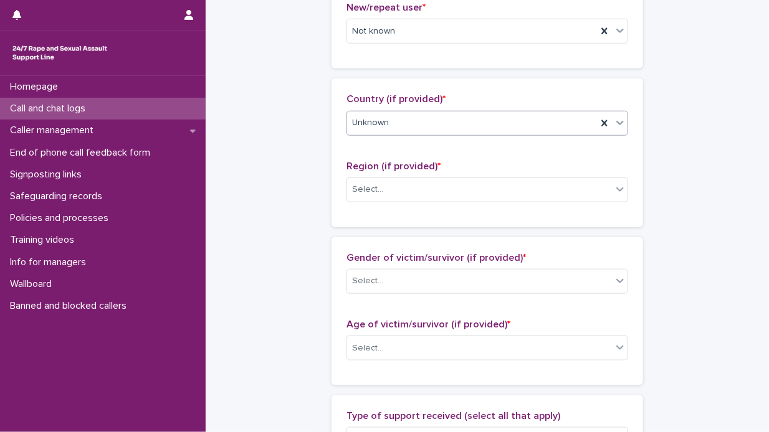
scroll to position [374, 0]
click at [618, 185] on icon at bounding box center [620, 189] width 12 height 12
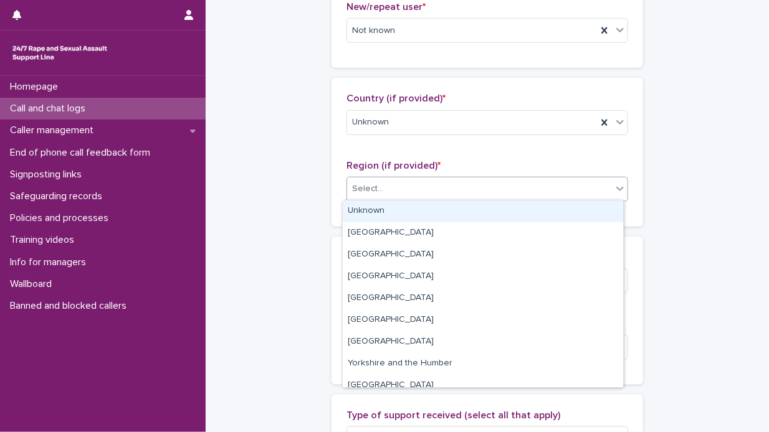
click at [556, 208] on div "Unknown" at bounding box center [483, 212] width 280 height 22
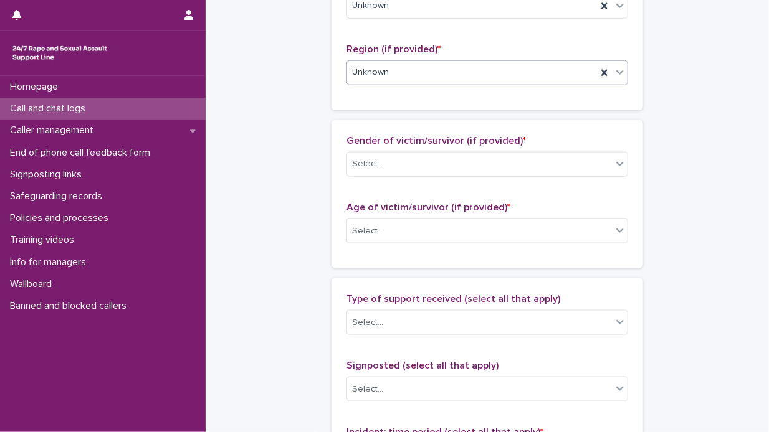
scroll to position [499, 0]
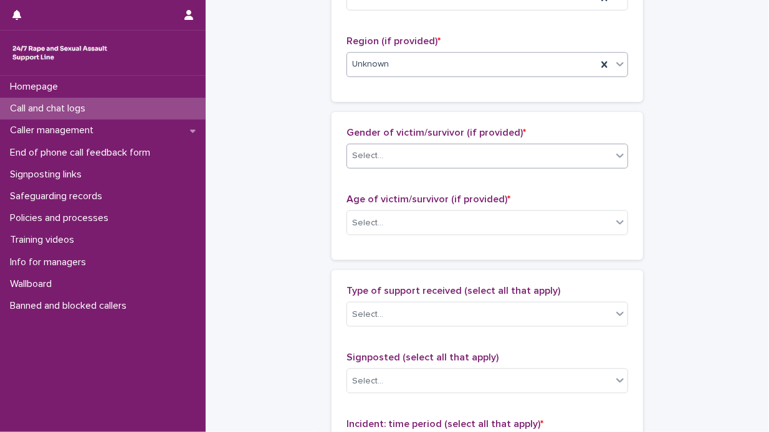
click at [616, 155] on icon at bounding box center [619, 156] width 7 height 4
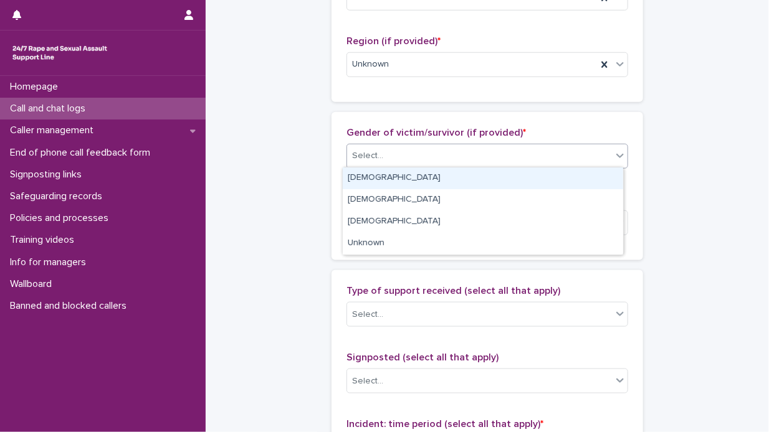
click at [524, 178] on div "[DEMOGRAPHIC_DATA]" at bounding box center [483, 179] width 280 height 22
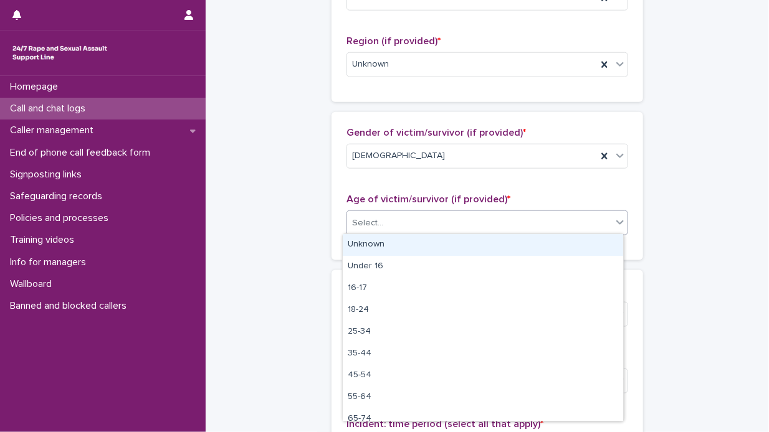
click at [614, 222] on icon at bounding box center [620, 222] width 12 height 12
click at [555, 244] on div "Unknown" at bounding box center [483, 245] width 280 height 22
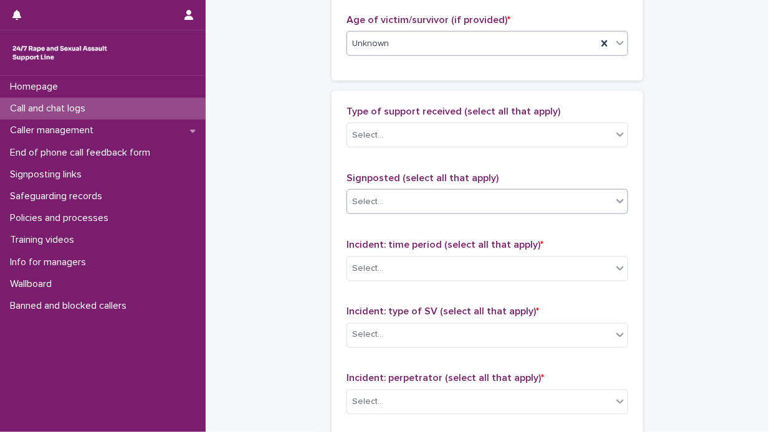
scroll to position [685, 0]
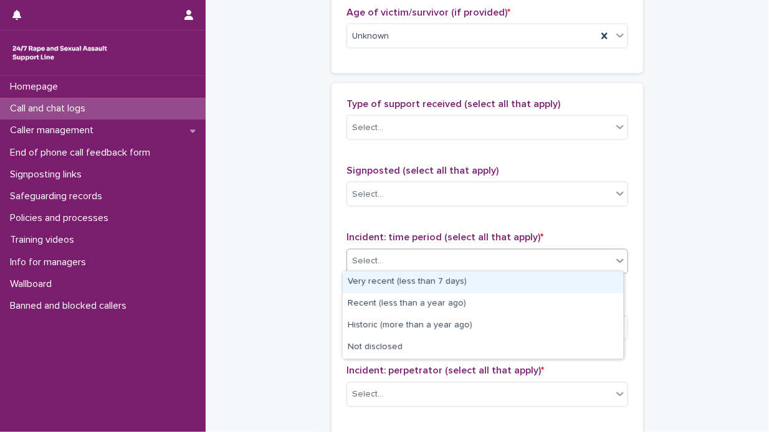
click at [616, 259] on icon at bounding box center [619, 261] width 7 height 4
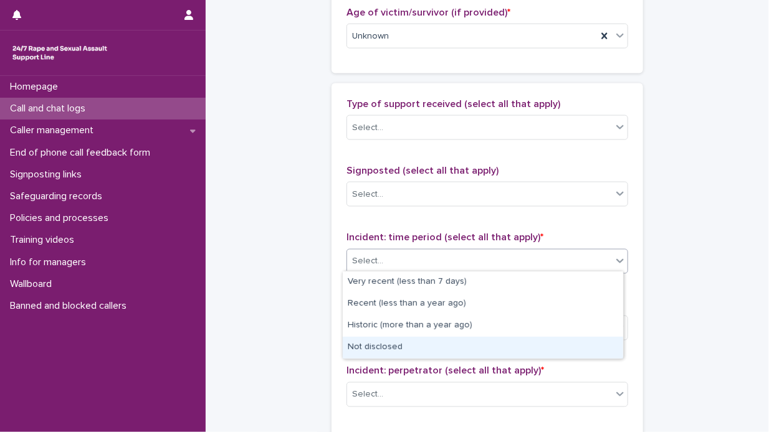
click at [492, 352] on div "Not disclosed" at bounding box center [483, 348] width 280 height 22
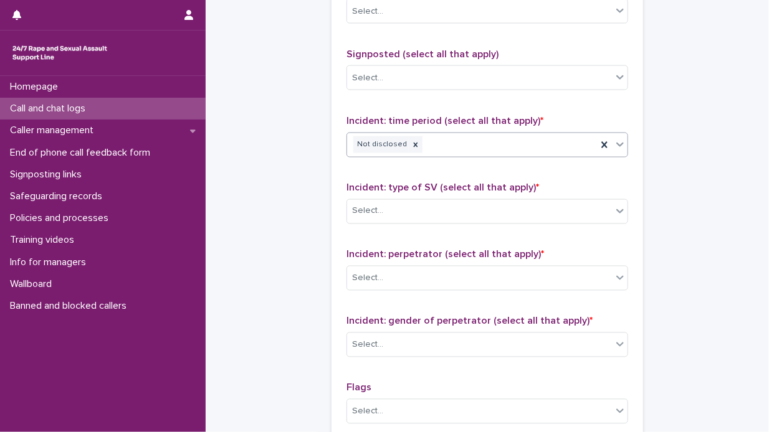
scroll to position [810, 0]
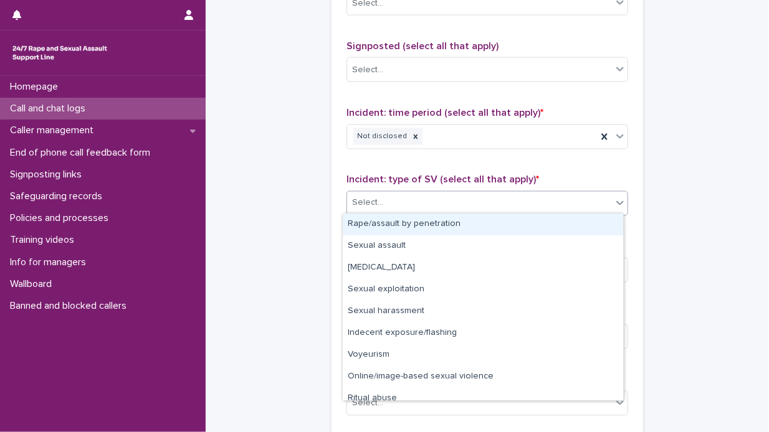
click at [616, 201] on icon at bounding box center [619, 203] width 7 height 4
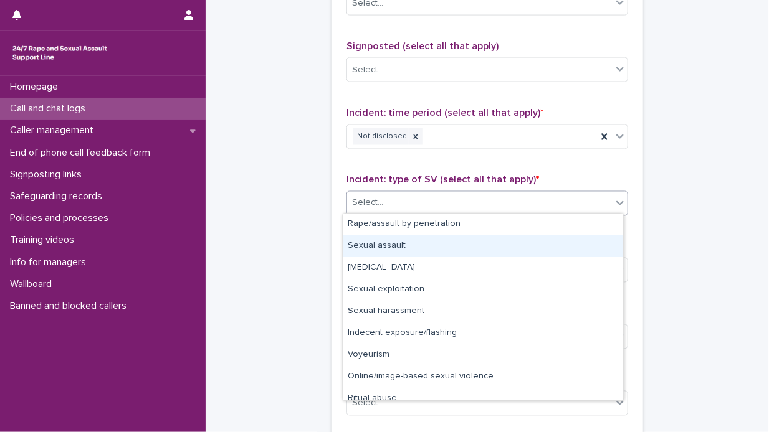
scroll to position [31, 0]
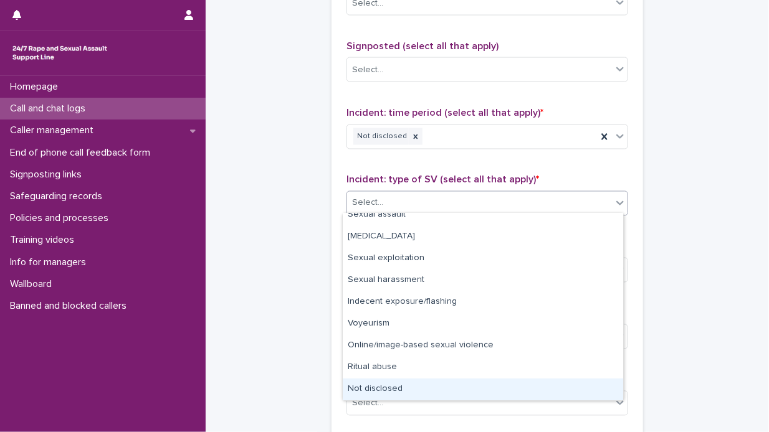
click at [441, 389] on div "Not disclosed" at bounding box center [483, 390] width 280 height 22
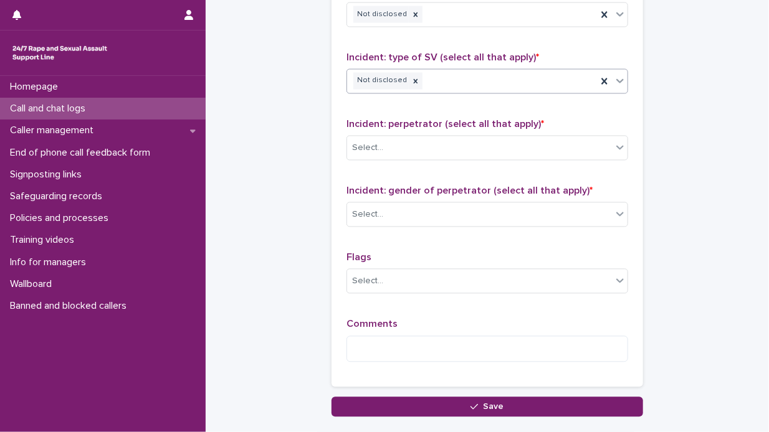
scroll to position [935, 0]
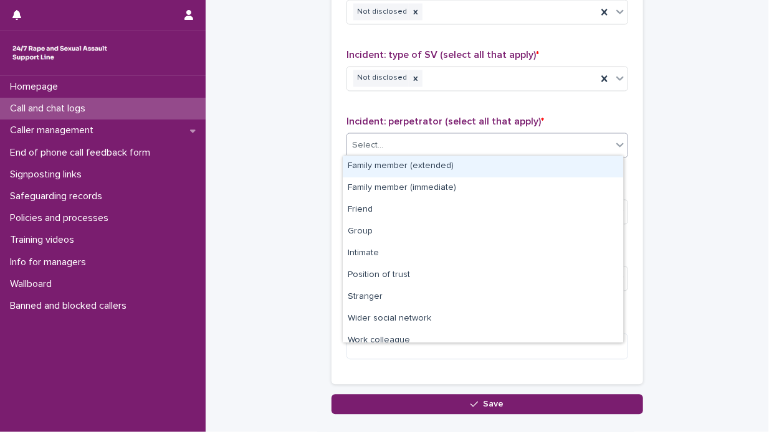
click at [615, 142] on icon at bounding box center [620, 145] width 12 height 12
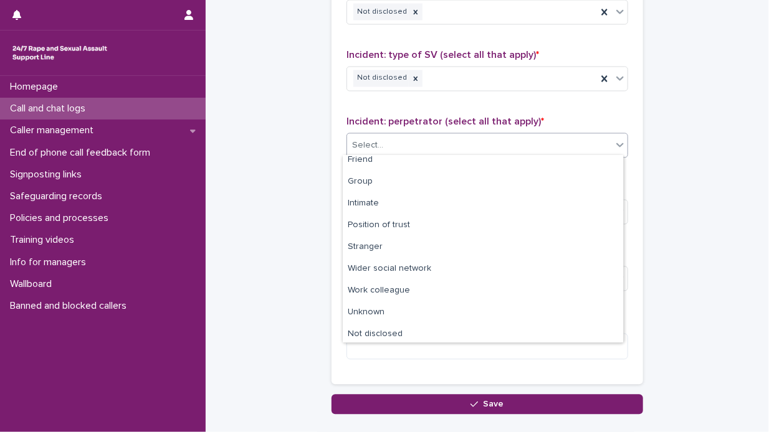
scroll to position [52, 0]
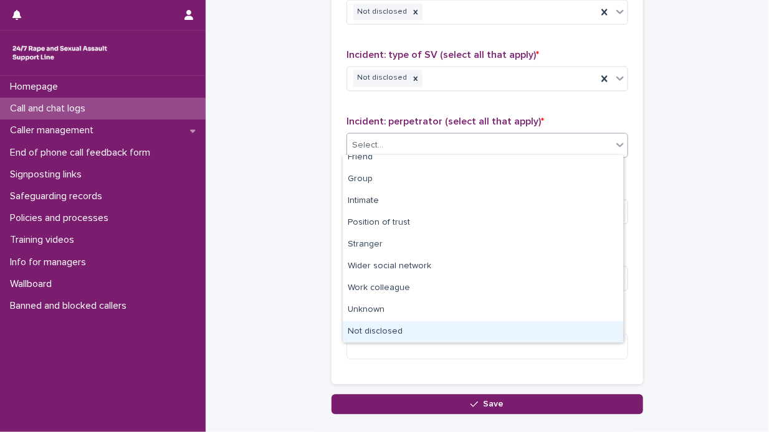
click at [501, 333] on div "Not disclosed" at bounding box center [483, 333] width 280 height 22
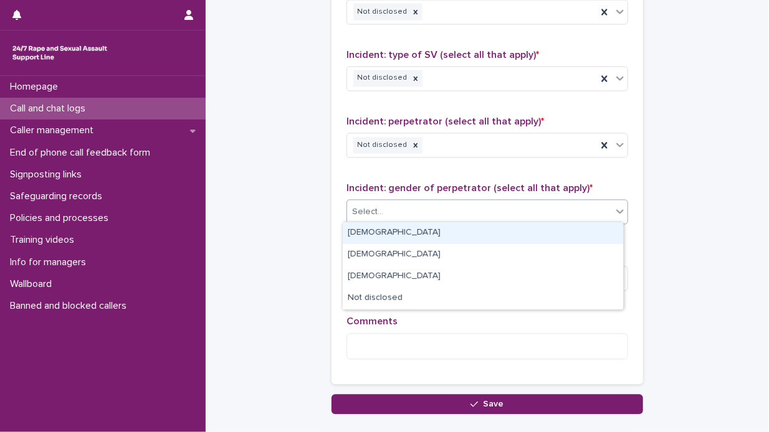
click at [615, 208] on icon at bounding box center [620, 212] width 12 height 12
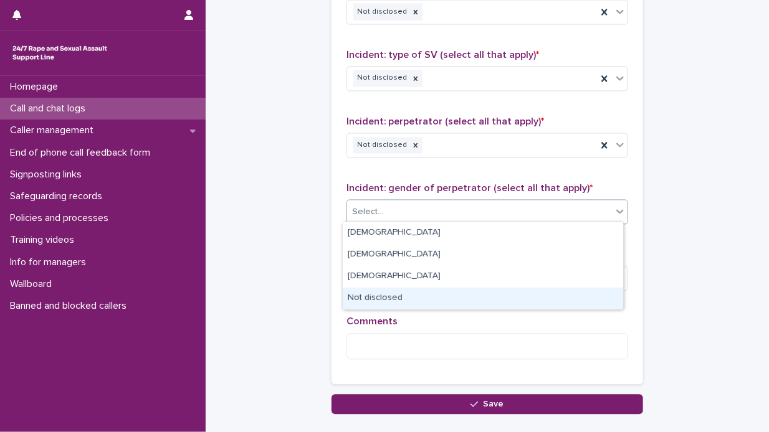
click at [489, 300] on div "Not disclosed" at bounding box center [483, 299] width 280 height 22
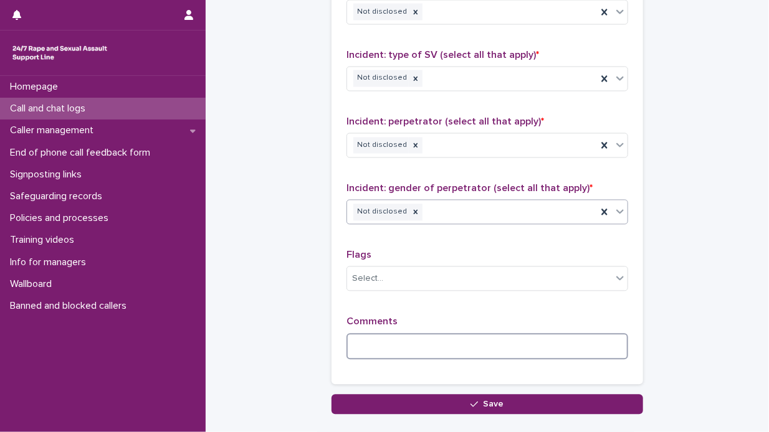
click at [350, 348] on textarea at bounding box center [487, 347] width 282 height 27
click at [394, 340] on textarea "**********" at bounding box center [487, 347] width 282 height 27
click at [520, 340] on textarea "**********" at bounding box center [487, 347] width 282 height 27
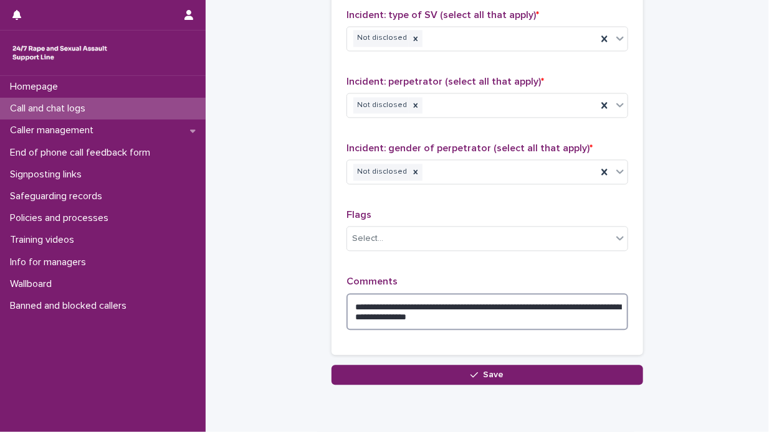
scroll to position [997, 0]
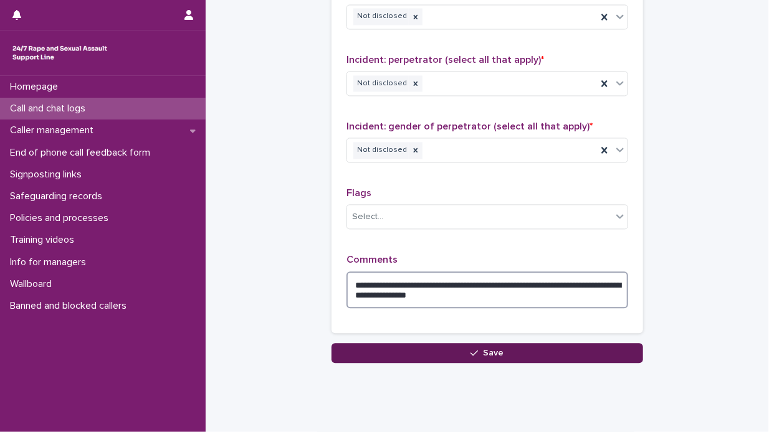
type textarea "**********"
click at [492, 349] on span "Save" at bounding box center [494, 353] width 21 height 9
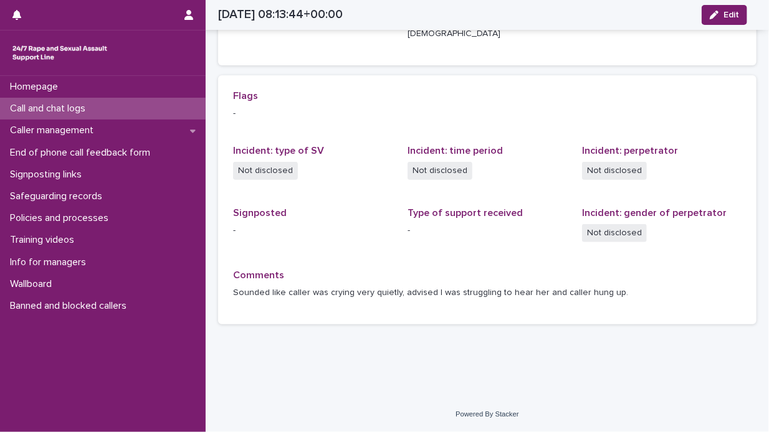
scroll to position [229, 0]
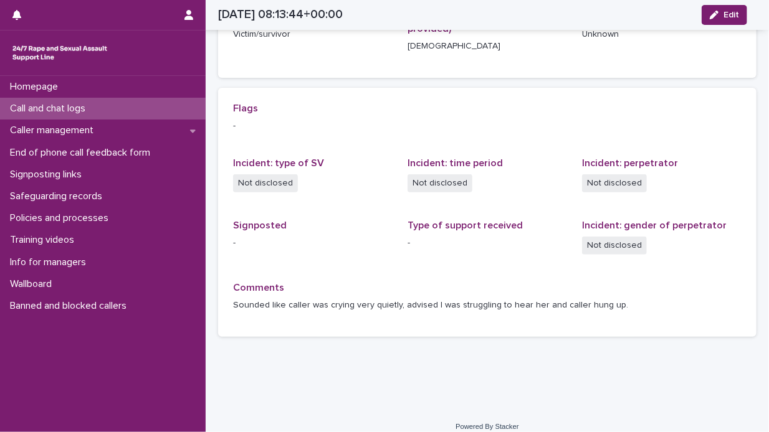
click at [118, 102] on div "Call and chat logs" at bounding box center [103, 109] width 206 height 22
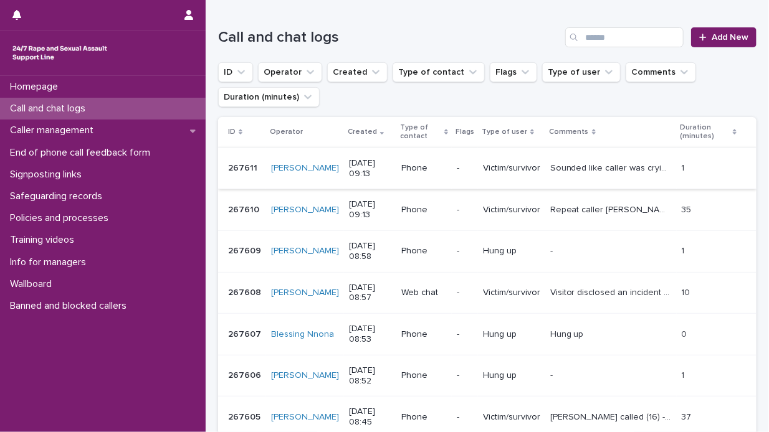
scroll to position [125, 0]
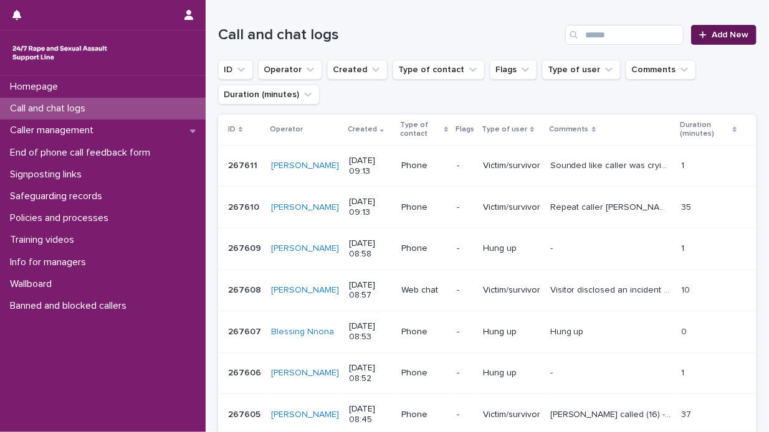
click at [712, 35] on span "Add New" at bounding box center [730, 35] width 37 height 9
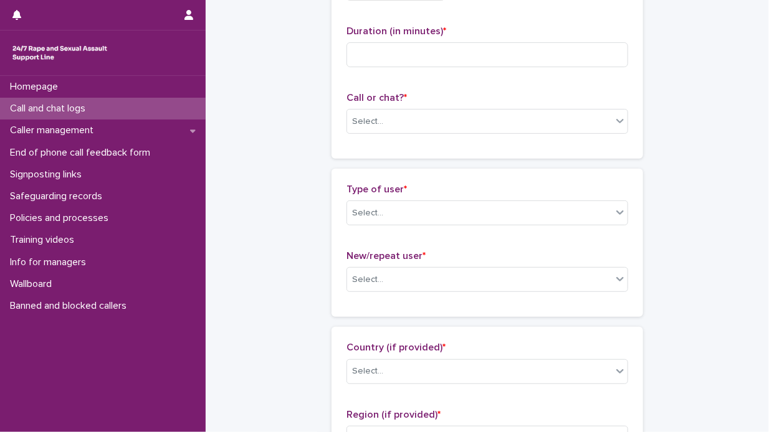
scroll to position [125, 0]
click at [87, 111] on p "Call and chat logs" at bounding box center [50, 109] width 90 height 12
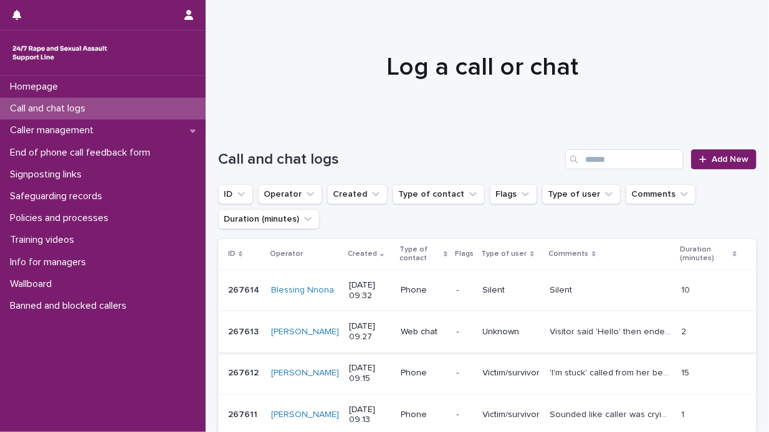
scroll to position [62, 0]
